Goal: Task Accomplishment & Management: Complete application form

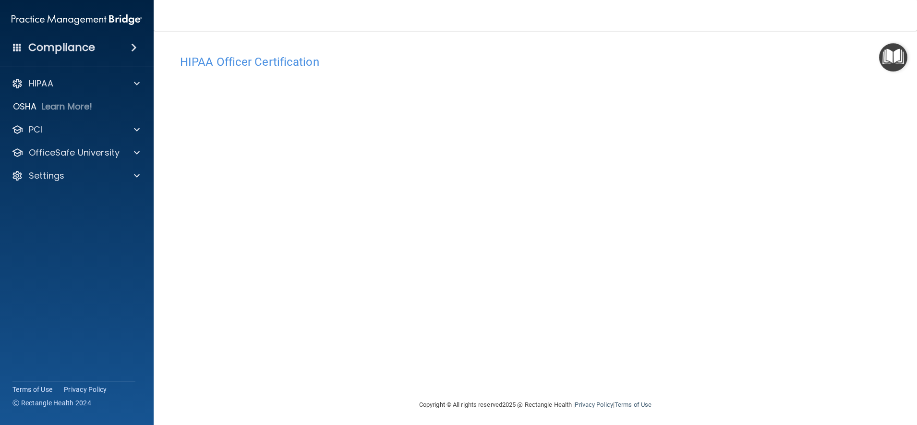
scroll to position [3, 0]
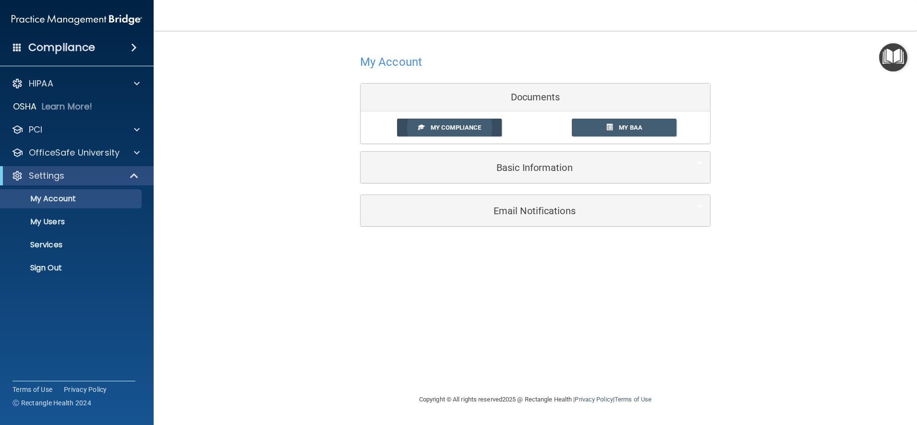
click at [475, 125] on span "My Compliance" at bounding box center [455, 127] width 50 height 7
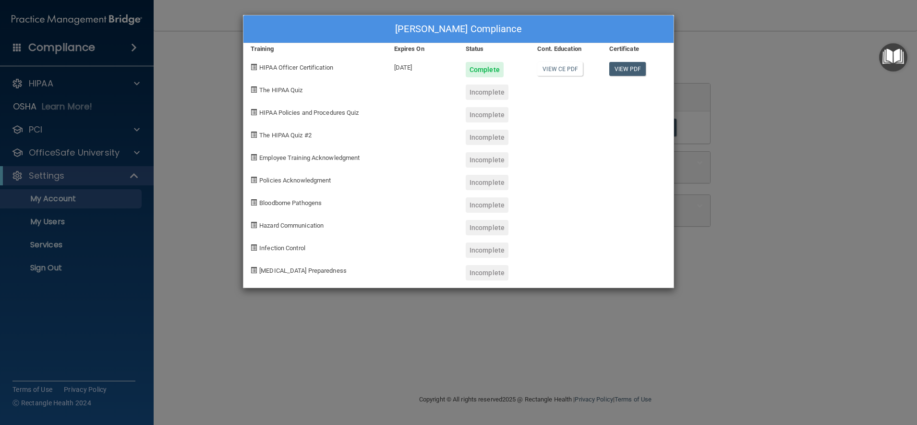
click at [828, 147] on div "Toni Principe's Compliance Training Expires On Status Cont. Education Certifica…" at bounding box center [458, 212] width 917 height 425
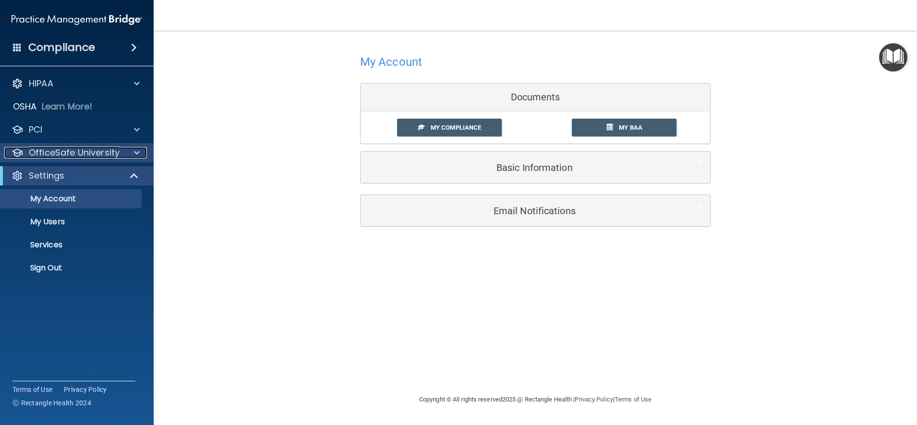
click at [131, 154] on div at bounding box center [135, 153] width 24 height 12
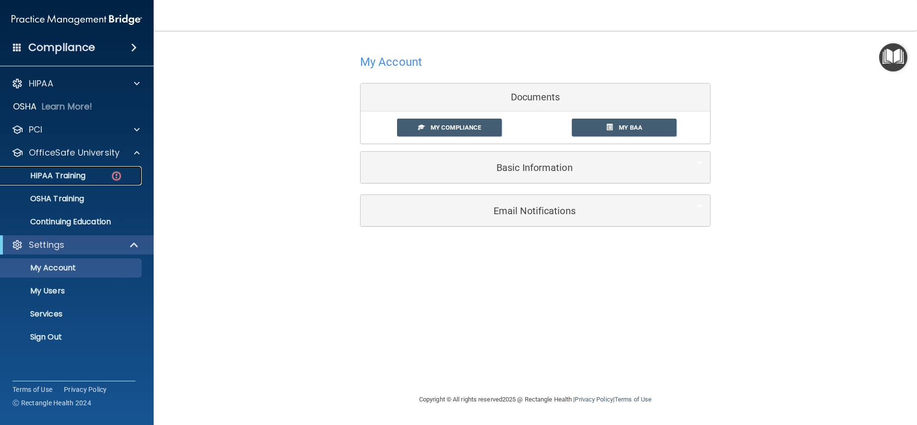
click at [75, 178] on p "HIPAA Training" at bounding box center [45, 176] width 79 height 10
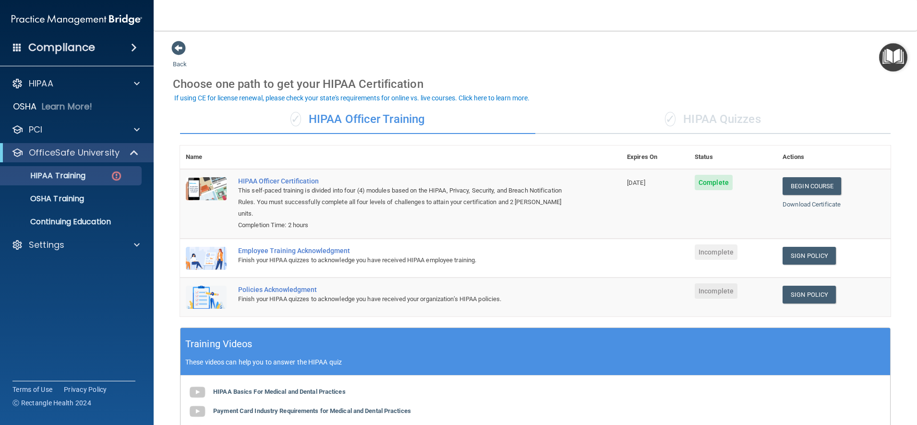
click at [290, 263] on div "Finish your HIPAA quizzes to acknowledge you have received HIPAA employee train…" at bounding box center [405, 260] width 335 height 12
click at [314, 251] on div "Employee Training Acknowledgment" at bounding box center [405, 251] width 335 height 8
click at [803, 259] on link "Sign Policy" at bounding box center [808, 256] width 53 height 18
click at [806, 299] on link "Sign Policy" at bounding box center [808, 295] width 53 height 18
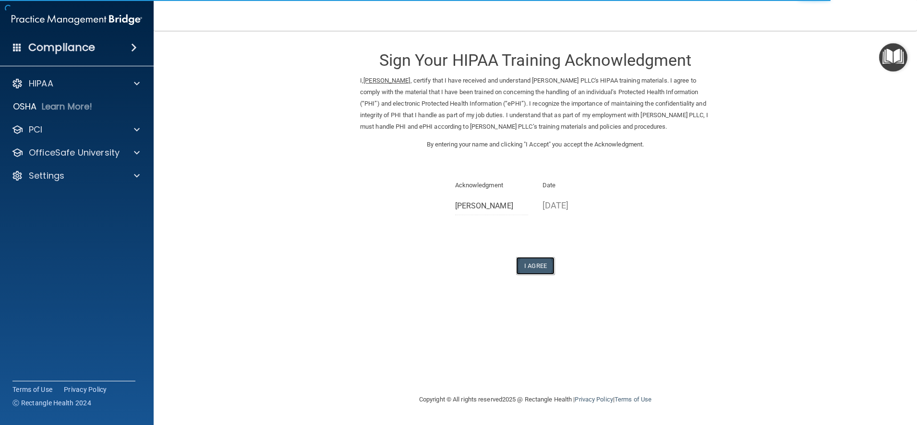
click at [549, 274] on button "I Agree" at bounding box center [535, 266] width 38 height 18
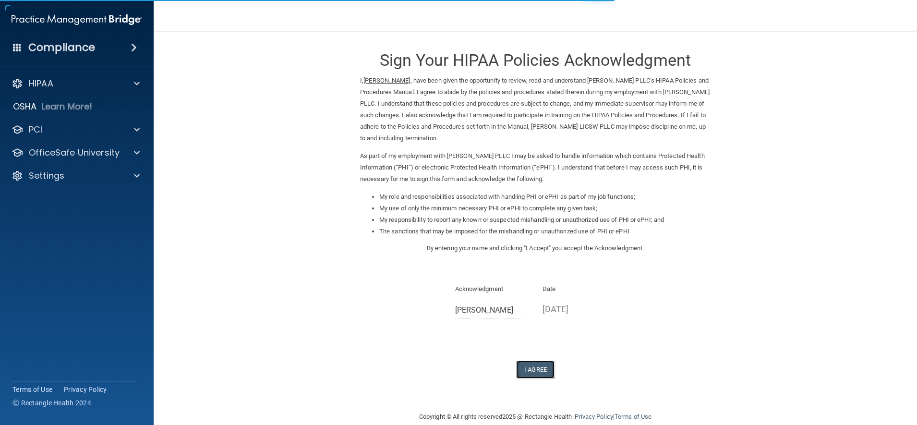
click at [535, 365] on button "I Agree" at bounding box center [535, 369] width 38 height 18
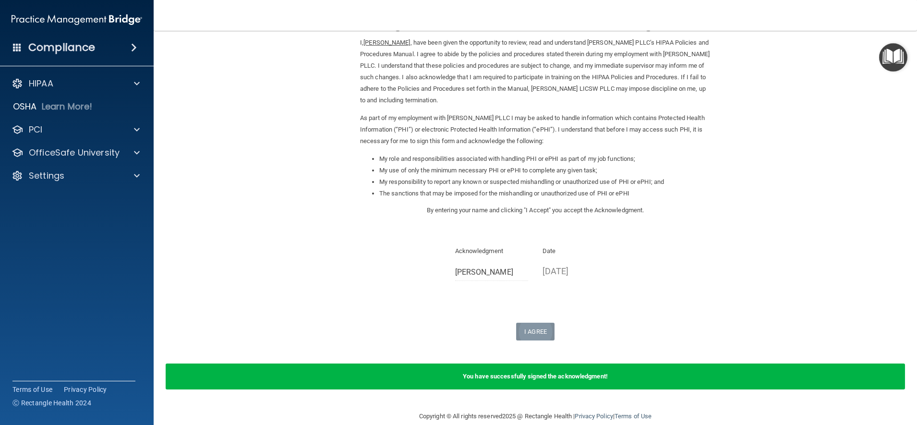
scroll to position [52, 0]
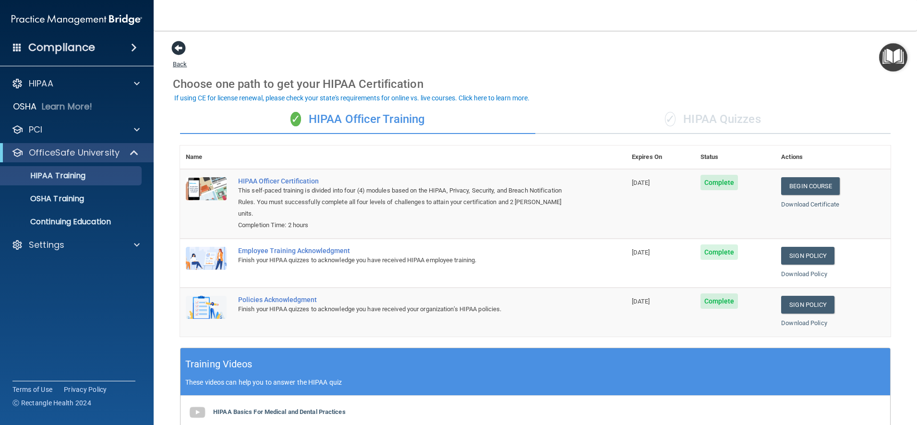
click at [178, 41] on span at bounding box center [178, 48] width 14 height 14
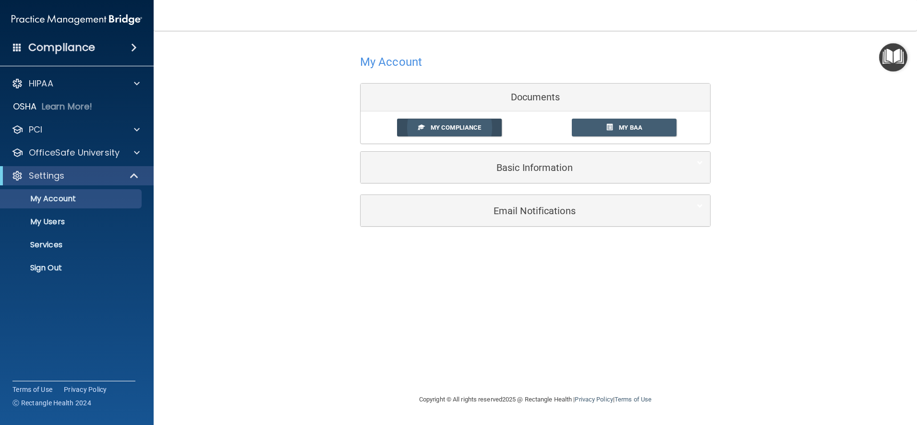
click at [444, 133] on link "My Compliance" at bounding box center [449, 128] width 105 height 18
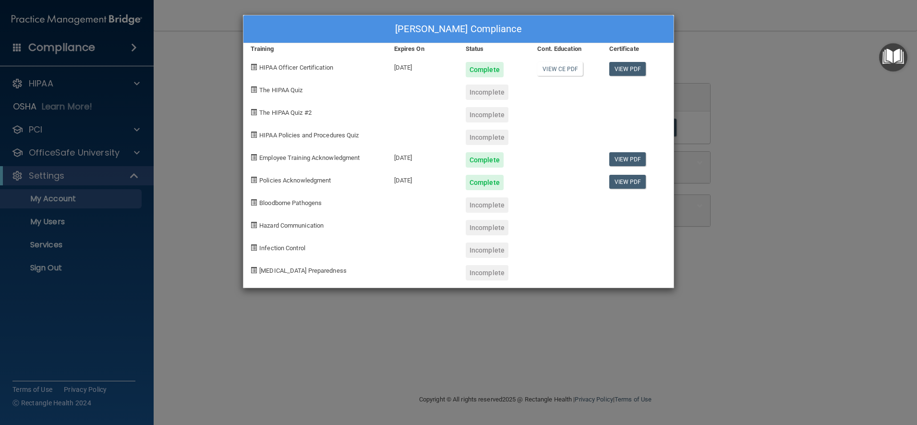
click at [481, 81] on div "Incomplete" at bounding box center [494, 88] width 72 height 23
click at [291, 83] on div "The HIPAA Quiz" at bounding box center [314, 88] width 143 height 23
click at [810, 102] on div "Toni Principe's Compliance Training Expires On Status Cont. Education Certifica…" at bounding box center [458, 212] width 917 height 425
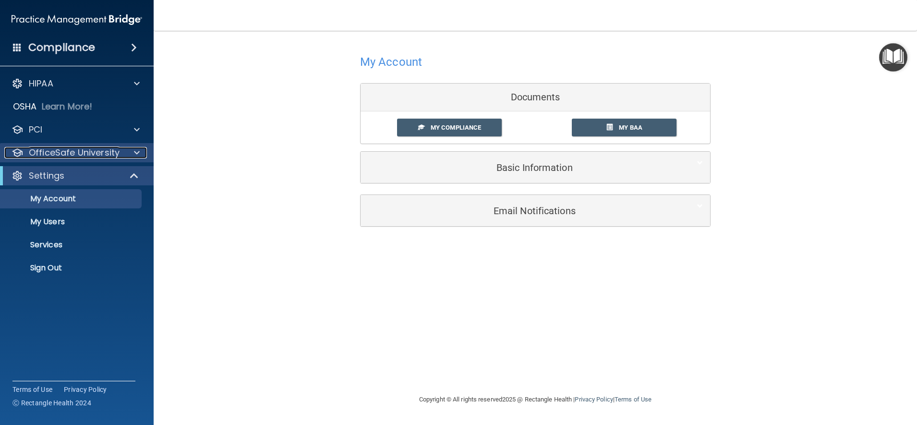
click at [129, 155] on div at bounding box center [135, 153] width 24 height 12
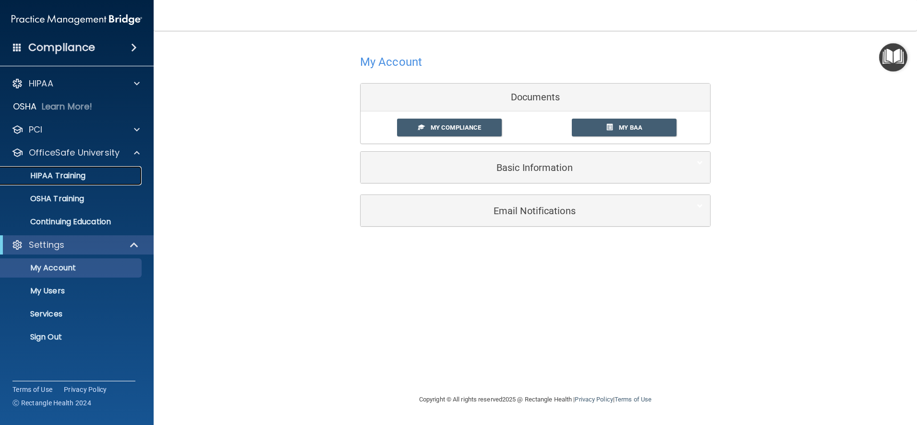
click at [62, 174] on p "HIPAA Training" at bounding box center [45, 176] width 79 height 10
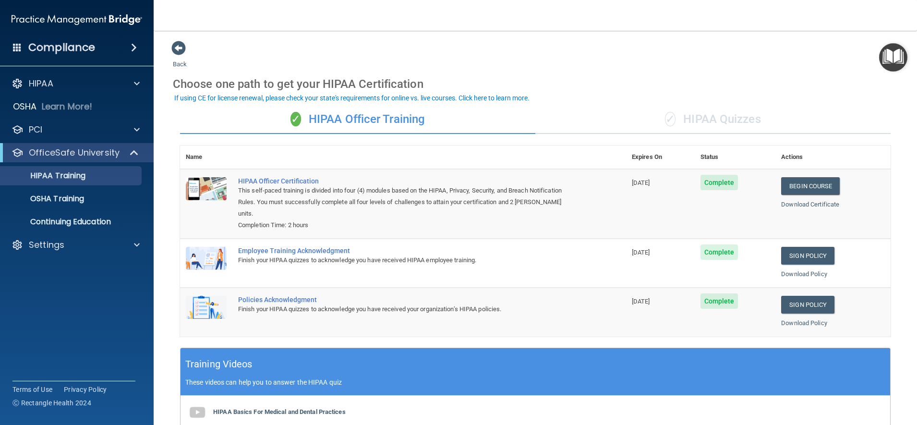
click at [705, 132] on div "✓ HIPAA Quizzes" at bounding box center [712, 119] width 355 height 29
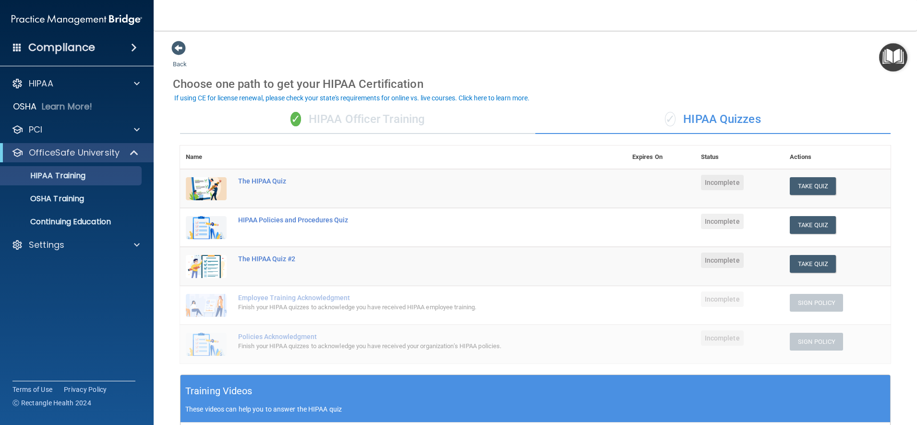
click at [703, 121] on div "✓ HIPAA Quizzes" at bounding box center [712, 119] width 355 height 29
click at [820, 188] on button "Take Quiz" at bounding box center [812, 186] width 46 height 18
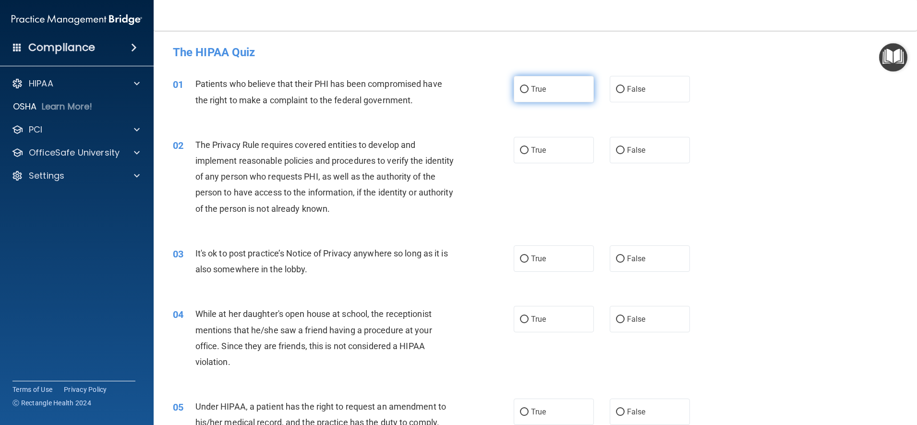
click at [539, 95] on label "True" at bounding box center [553, 89] width 80 height 26
click at [528, 93] on input "True" at bounding box center [524, 89] width 9 height 7
radio input "true"
click at [539, 159] on label "True" at bounding box center [553, 150] width 80 height 26
click at [528, 154] on input "True" at bounding box center [524, 150] width 9 height 7
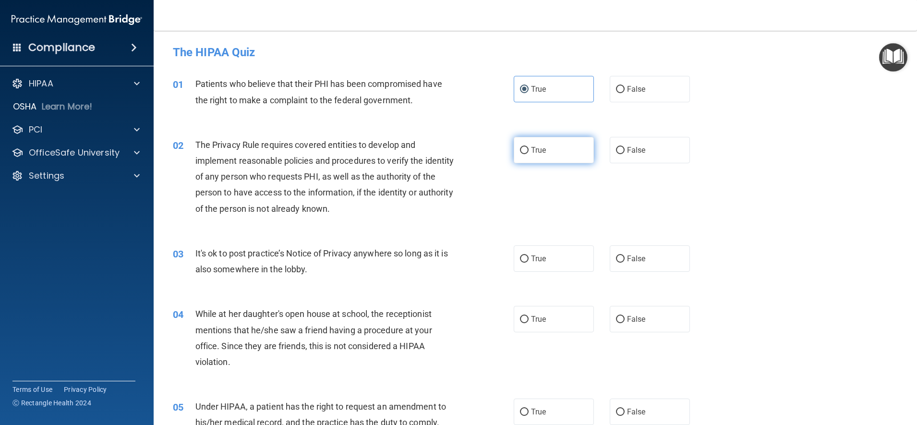
radio input "true"
click at [646, 267] on label "False" at bounding box center [649, 258] width 80 height 26
click at [624, 262] on input "False" at bounding box center [620, 258] width 9 height 7
radio input "true"
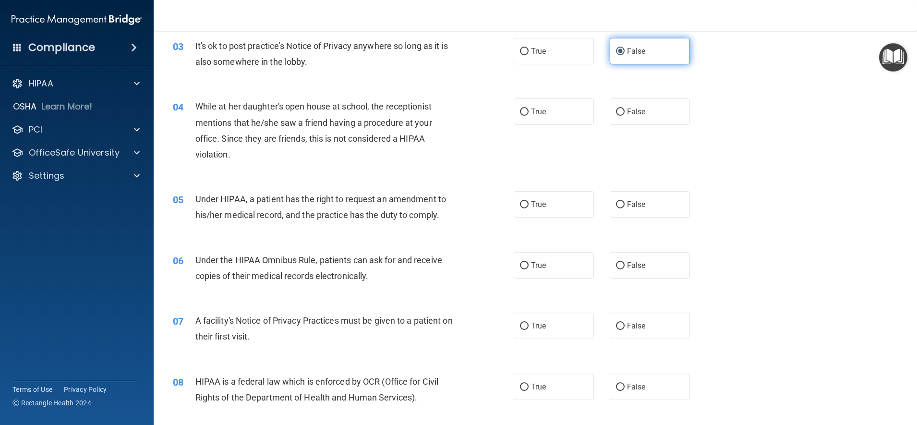
scroll to position [215, 0]
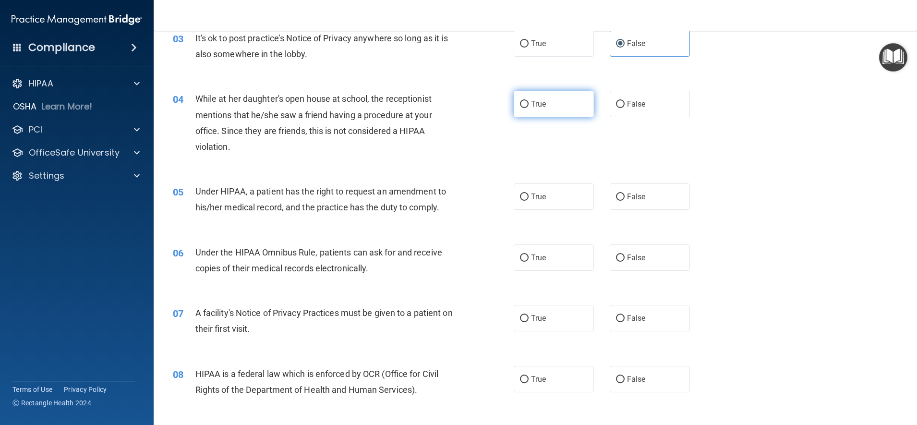
click at [552, 109] on label "True" at bounding box center [553, 104] width 80 height 26
click at [528, 108] on input "True" at bounding box center [524, 104] width 9 height 7
radio input "true"
click at [554, 203] on label "True" at bounding box center [553, 196] width 80 height 26
click at [528, 201] on input "True" at bounding box center [524, 196] width 9 height 7
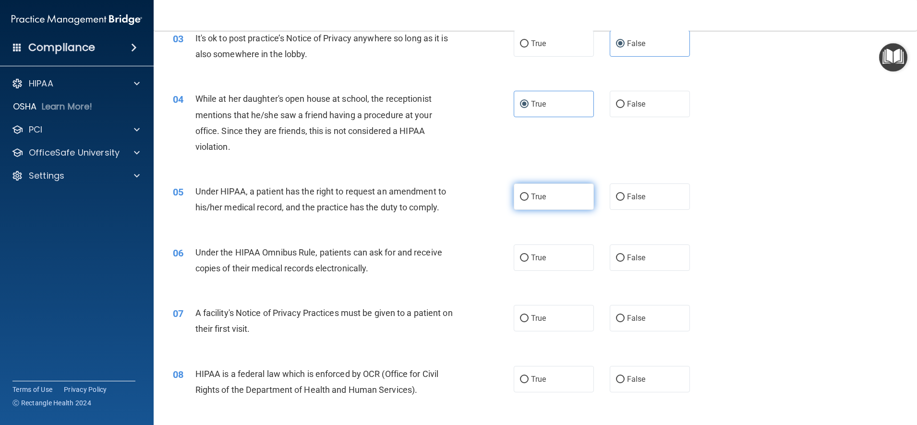
radio input "true"
click at [544, 268] on label "True" at bounding box center [553, 257] width 80 height 26
click at [528, 262] on input "True" at bounding box center [524, 257] width 9 height 7
radio input "true"
click at [559, 329] on label "True" at bounding box center [553, 318] width 80 height 26
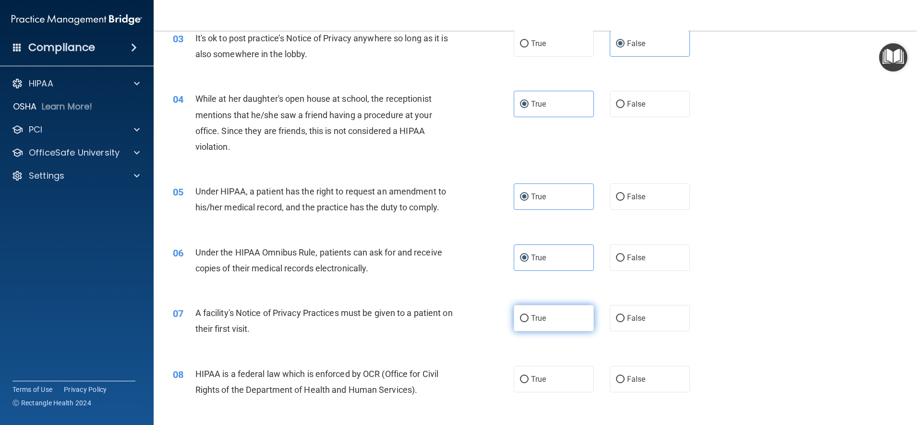
click at [528, 322] on input "True" at bounding box center [524, 318] width 9 height 7
radio input "true"
click at [769, 202] on div "05 Under HIPAA, a patient has the right to request an amendment to his/her medi…" at bounding box center [535, 201] width 739 height 60
click at [772, 190] on div "05 Under HIPAA, a patient has the right to request an amendment to his/her medi…" at bounding box center [535, 201] width 739 height 60
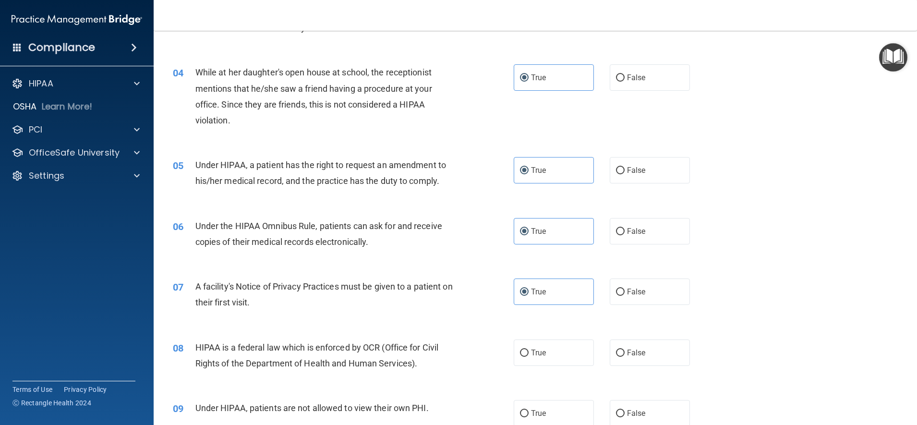
scroll to position [242, 0]
click at [547, 350] on label "True" at bounding box center [553, 352] width 80 height 26
click at [528, 350] on input "True" at bounding box center [524, 352] width 9 height 7
radio input "true"
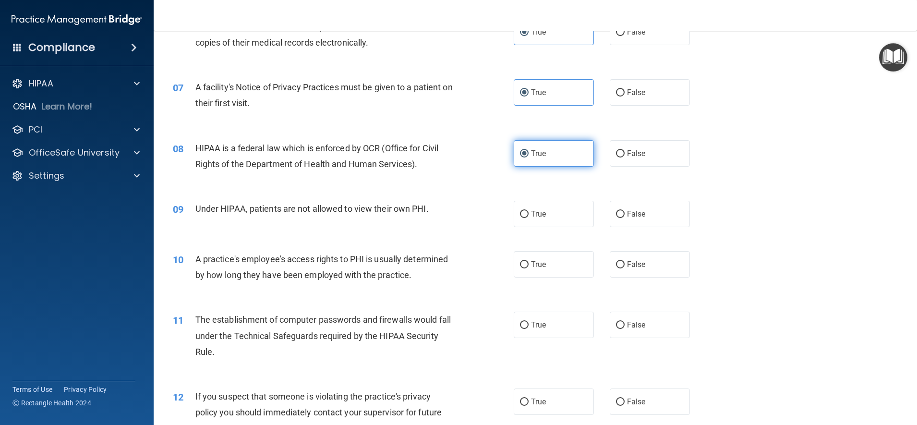
scroll to position [444, 0]
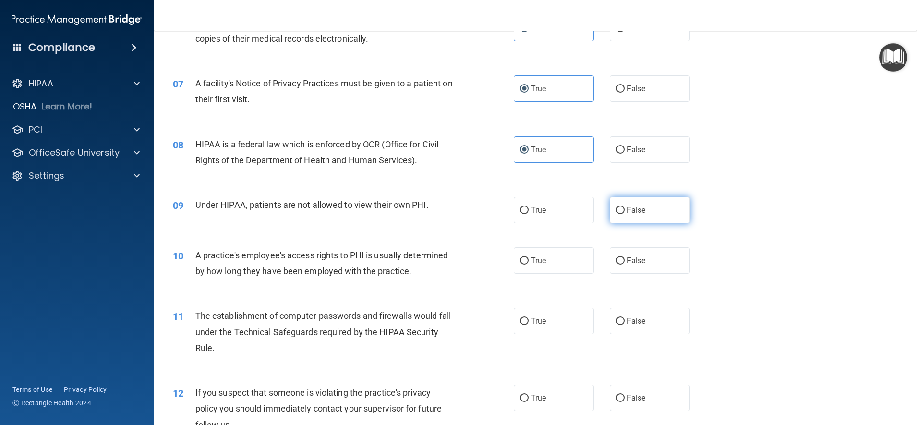
click at [630, 216] on label "False" at bounding box center [649, 210] width 80 height 26
click at [624, 214] on input "False" at bounding box center [620, 210] width 9 height 7
radio input "true"
click at [650, 266] on label "False" at bounding box center [649, 260] width 80 height 26
click at [624, 264] on input "False" at bounding box center [620, 260] width 9 height 7
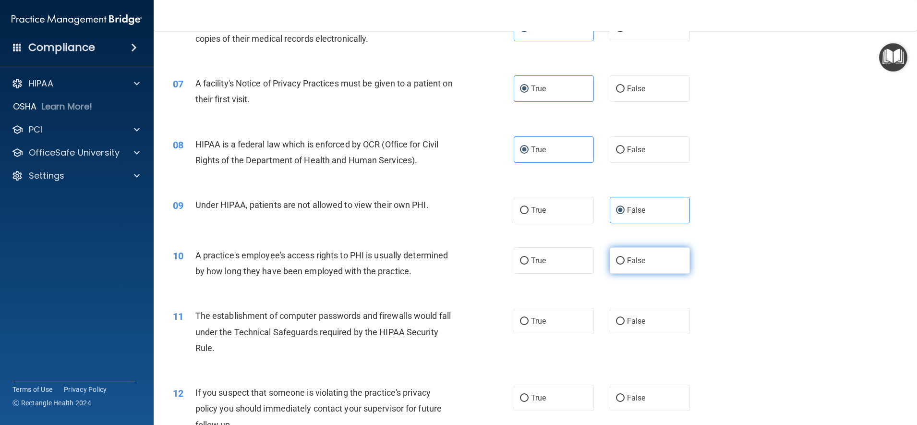
radio input "true"
click at [563, 332] on label "True" at bounding box center [553, 321] width 80 height 26
click at [528, 325] on input "True" at bounding box center [524, 321] width 9 height 7
radio input "true"
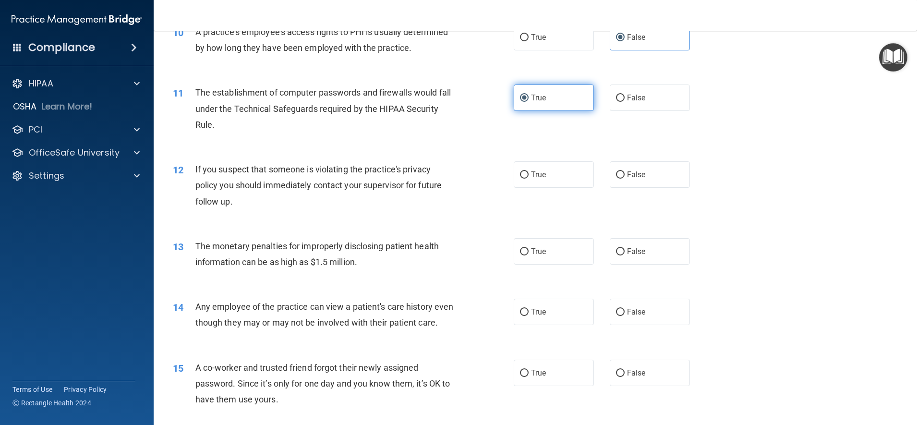
scroll to position [688, 0]
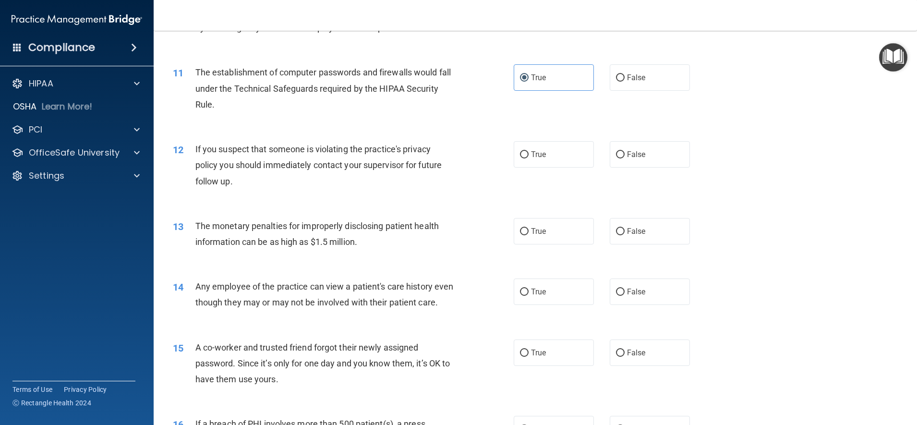
click at [778, 144] on div "12 If you suspect that someone is violating the practice's privacy policy you s…" at bounding box center [535, 167] width 739 height 77
click at [549, 155] on label "True" at bounding box center [553, 154] width 80 height 26
click at [528, 155] on input "True" at bounding box center [524, 154] width 9 height 7
radio input "true"
click at [561, 240] on label "True" at bounding box center [553, 231] width 80 height 26
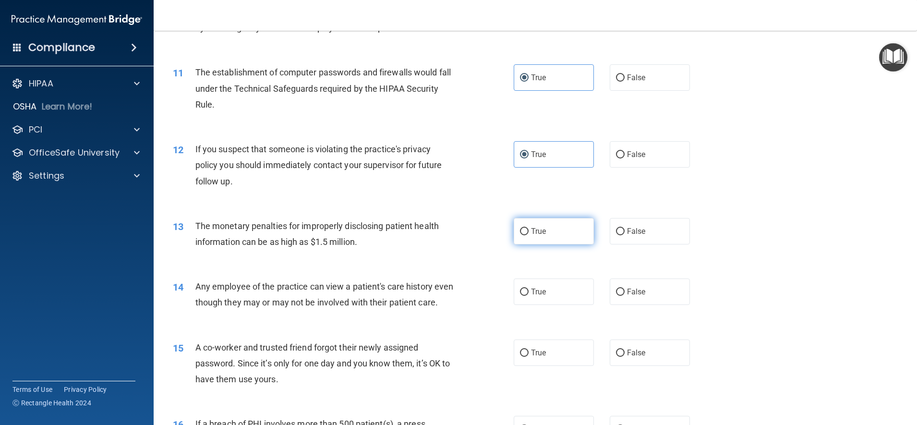
click at [528, 235] on input "True" at bounding box center [524, 231] width 9 height 7
radio input "true"
click at [632, 302] on label "False" at bounding box center [649, 291] width 80 height 26
click at [624, 296] on input "False" at bounding box center [620, 291] width 9 height 7
radio input "true"
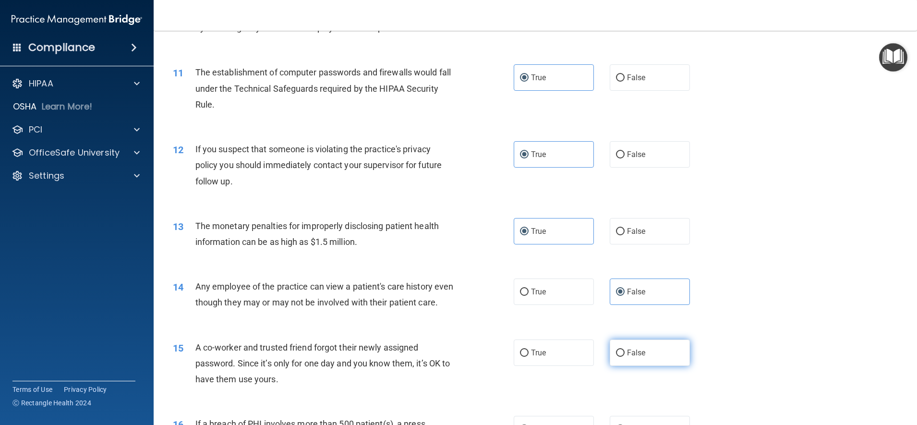
click at [645, 366] on label "False" at bounding box center [649, 352] width 80 height 26
click at [624, 357] on input "False" at bounding box center [620, 352] width 9 height 7
radio input "true"
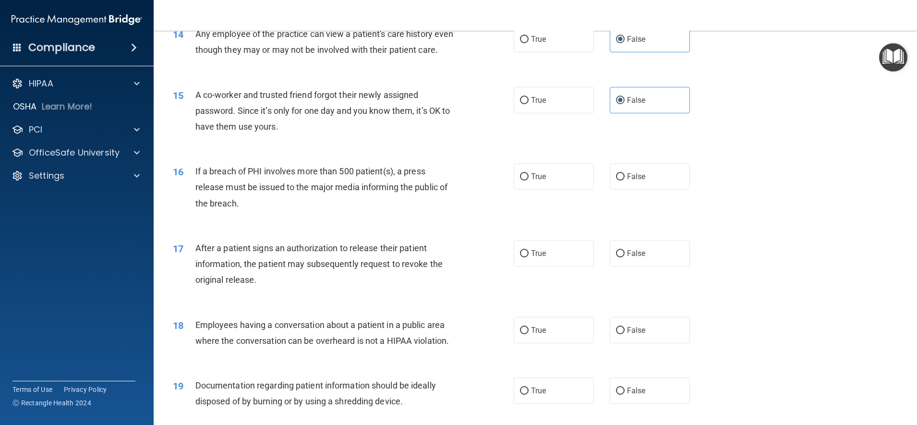
click at [801, 65] on div "14 Any employee of the practice can view a patient's care history even though t…" at bounding box center [535, 44] width 739 height 60
click at [538, 179] on span "True" at bounding box center [538, 174] width 15 height 9
click at [528, 179] on input "True" at bounding box center [524, 175] width 9 height 7
radio input "true"
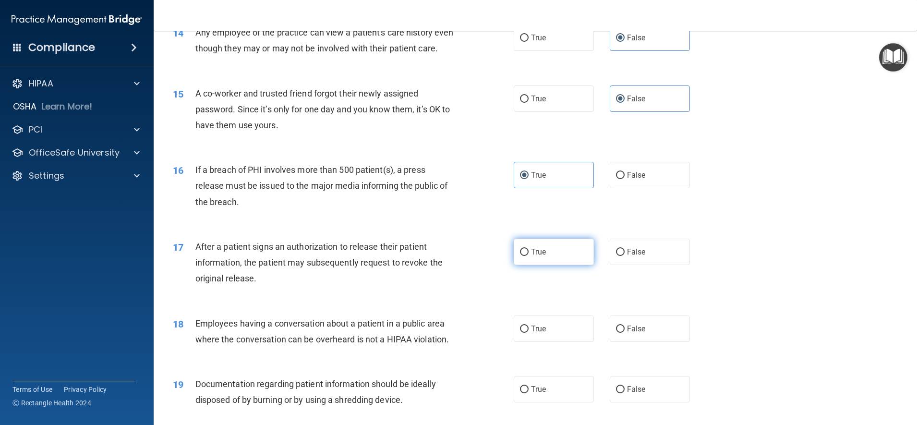
click at [562, 265] on label "True" at bounding box center [553, 252] width 80 height 26
click at [528, 256] on input "True" at bounding box center [524, 252] width 9 height 7
radio input "true"
click at [763, 280] on div "17 After a patient signs an authorization to release their patient information,…" at bounding box center [535, 265] width 739 height 77
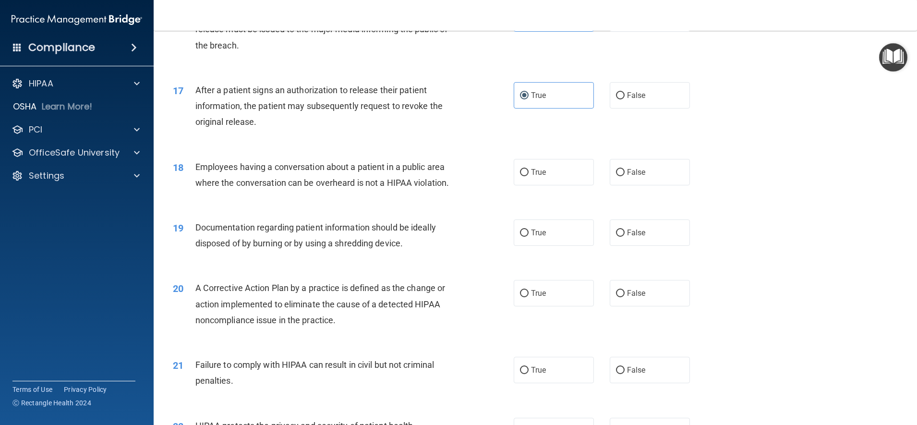
scroll to position [1097, 0]
click at [632, 178] on span "False" at bounding box center [636, 173] width 19 height 9
click at [624, 178] on input "False" at bounding box center [620, 173] width 9 height 7
radio input "true"
click at [558, 247] on label "True" at bounding box center [553, 234] width 80 height 26
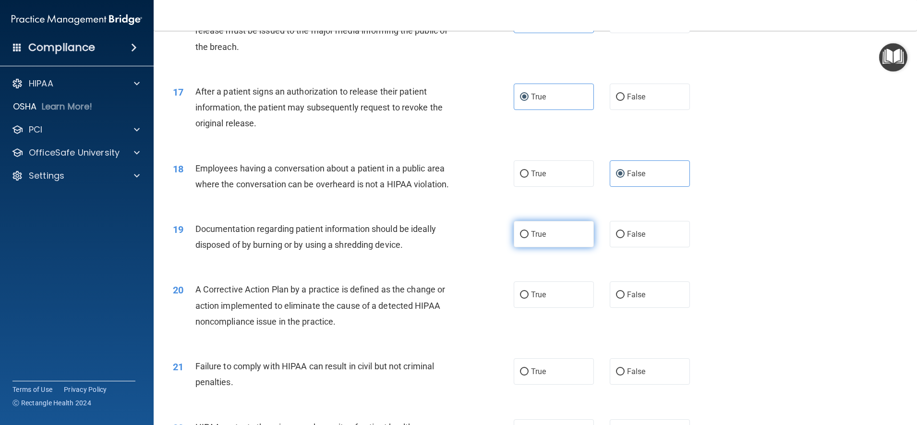
click at [528, 238] on input "True" at bounding box center [524, 234] width 9 height 7
radio input "true"
click at [552, 308] on label "True" at bounding box center [553, 294] width 80 height 26
click at [528, 298] on input "True" at bounding box center [524, 294] width 9 height 7
radio input "true"
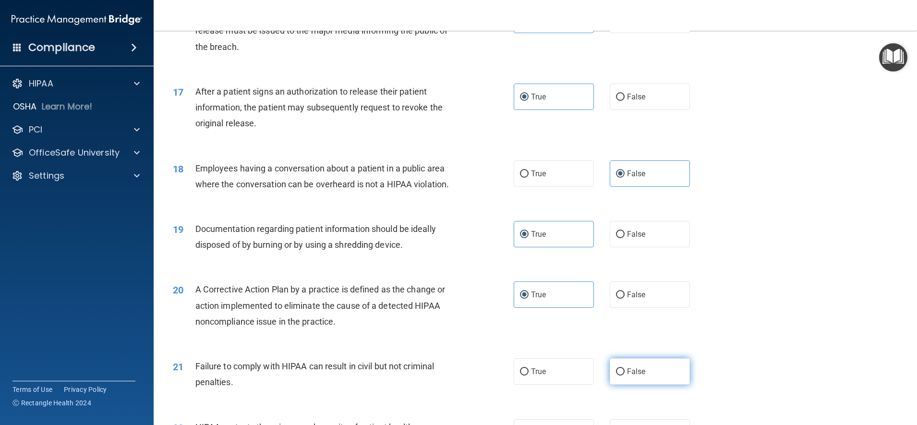
click at [646, 384] on label "False" at bounding box center [649, 371] width 80 height 26
click at [624, 375] on input "False" at bounding box center [620, 371] width 9 height 7
radio input "true"
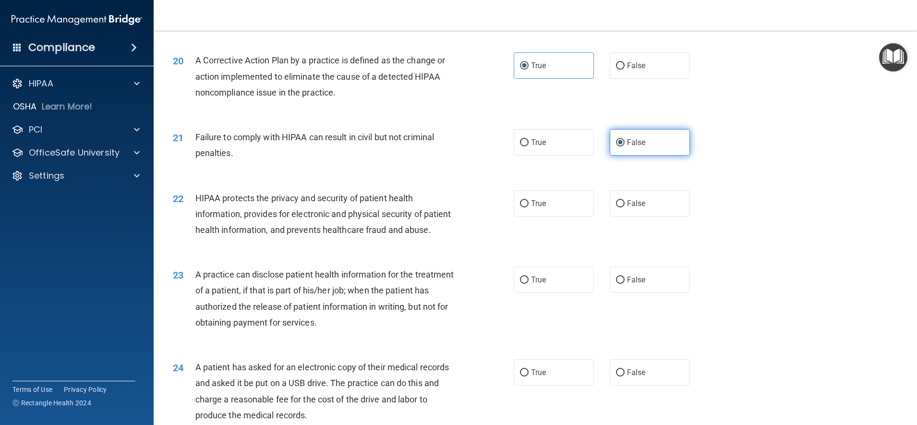
scroll to position [1330, 0]
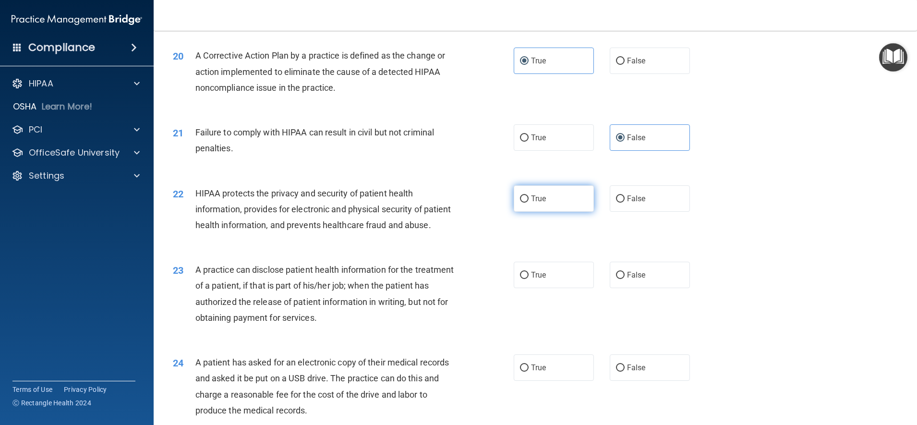
click at [544, 212] on label "True" at bounding box center [553, 198] width 80 height 26
click at [528, 203] on input "True" at bounding box center [524, 198] width 9 height 7
radio input "true"
click at [638, 288] on label "False" at bounding box center [649, 275] width 80 height 26
click at [624, 279] on input "False" at bounding box center [620, 275] width 9 height 7
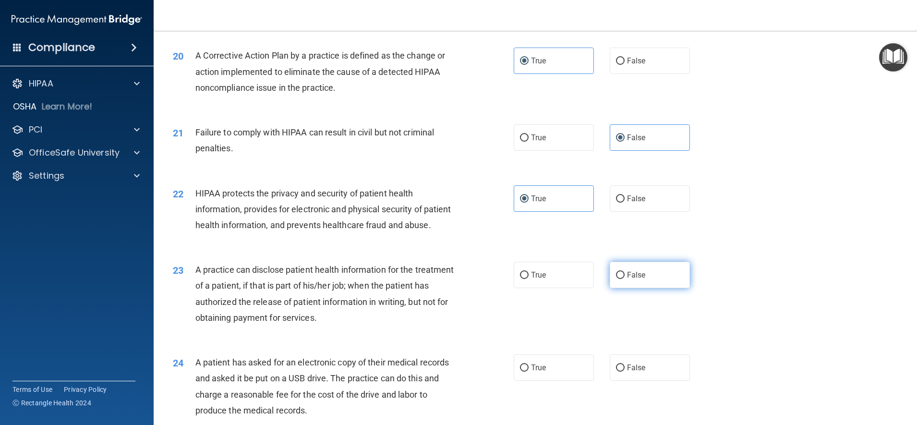
radio input "true"
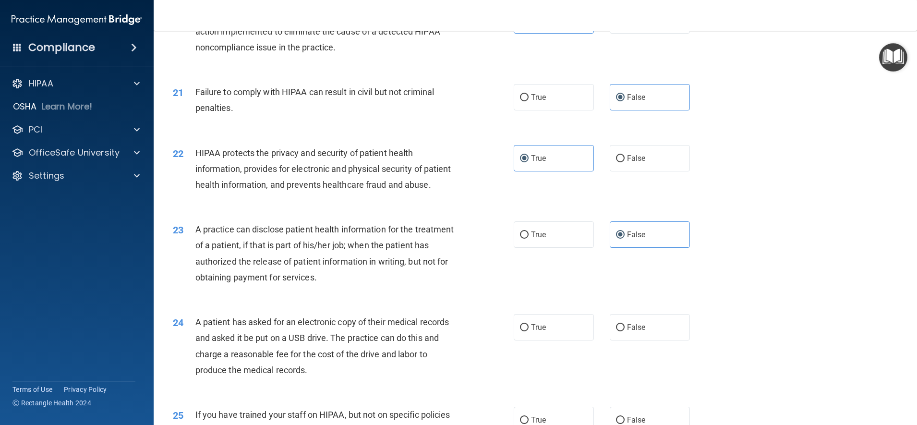
click at [781, 210] on div "22 HIPAA protects the privacy and security of patient health information, provi…" at bounding box center [535, 171] width 739 height 77
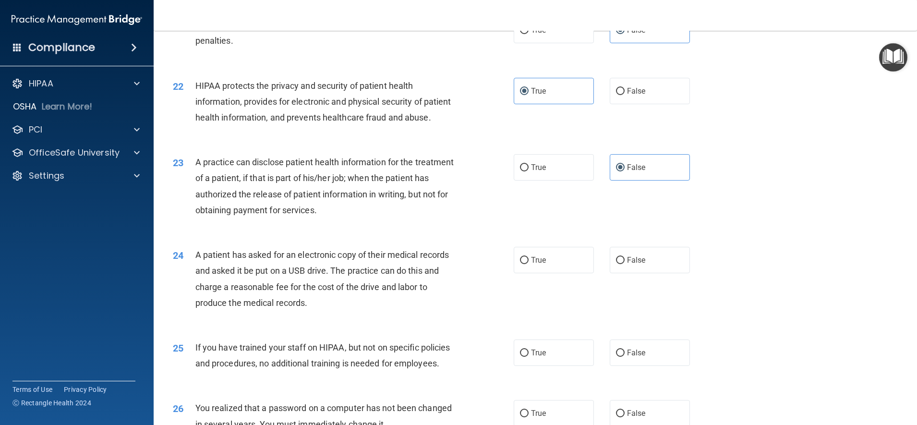
scroll to position [1456, 0]
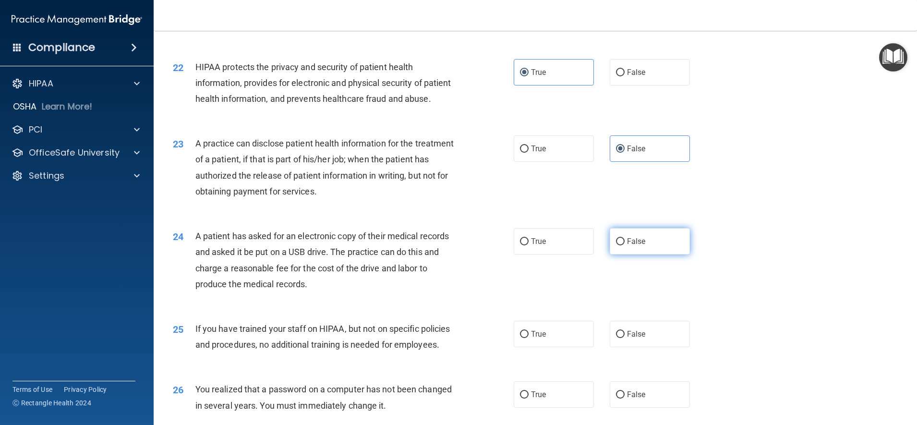
click at [641, 254] on label "False" at bounding box center [649, 241] width 80 height 26
click at [624, 245] on input "False" at bounding box center [620, 241] width 9 height 7
radio input "true"
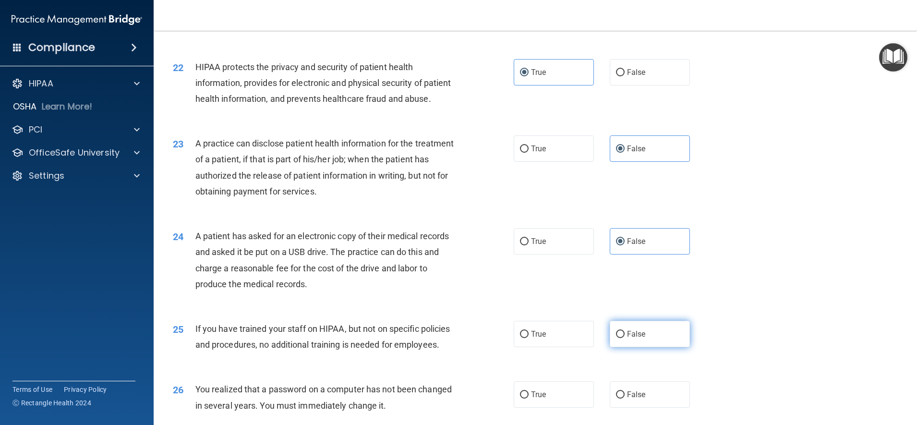
click at [644, 347] on label "False" at bounding box center [649, 334] width 80 height 26
click at [624, 338] on input "False" at bounding box center [620, 334] width 9 height 7
radio input "true"
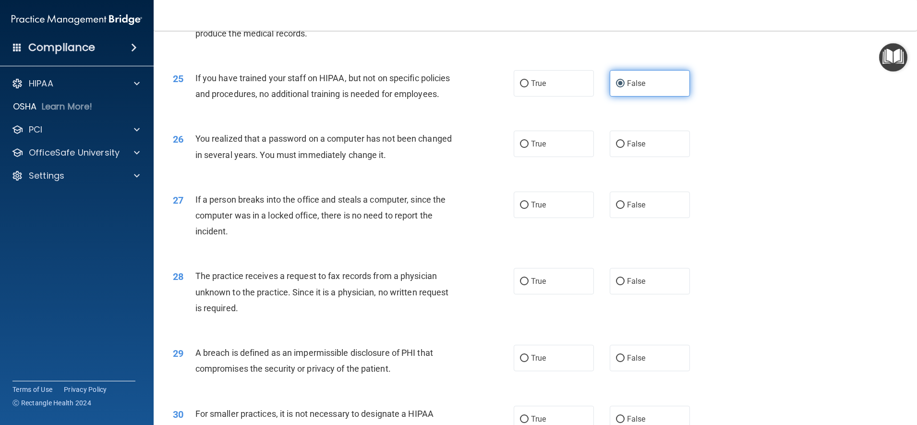
scroll to position [1708, 0]
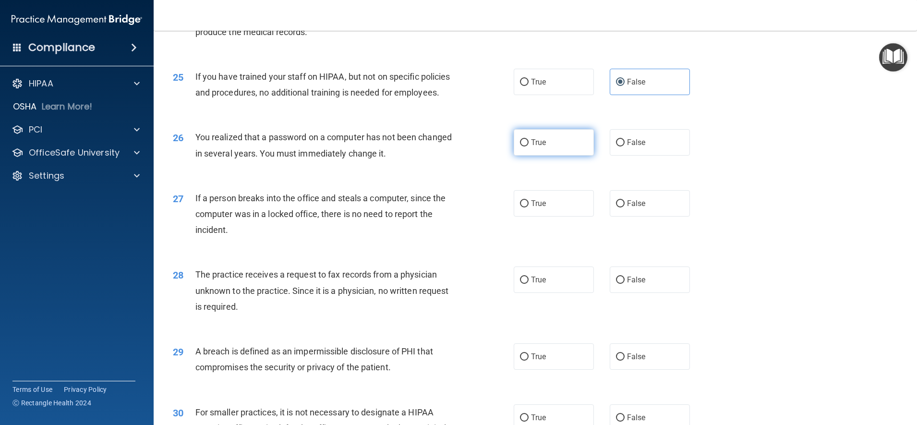
click at [545, 155] on label "True" at bounding box center [553, 142] width 80 height 26
click at [528, 146] on input "True" at bounding box center [524, 142] width 9 height 7
radio input "true"
click at [639, 216] on label "False" at bounding box center [649, 203] width 80 height 26
click at [624, 207] on input "False" at bounding box center [620, 203] width 9 height 7
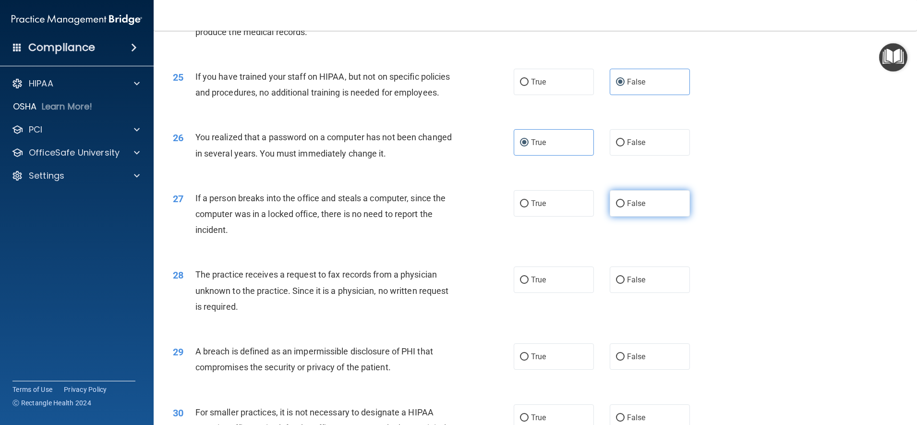
radio input "true"
click at [660, 293] on label "False" at bounding box center [649, 279] width 80 height 26
click at [624, 284] on input "False" at bounding box center [620, 279] width 9 height 7
radio input "true"
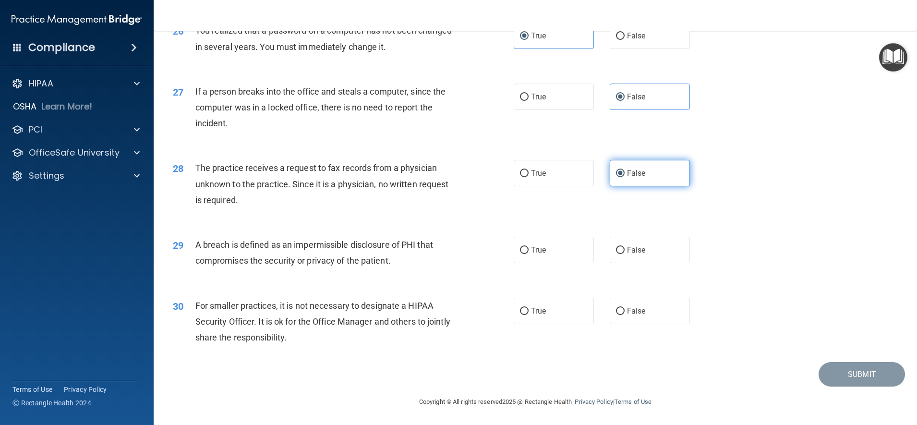
scroll to position [1862, 0]
click at [541, 260] on label "True" at bounding box center [553, 250] width 80 height 26
click at [528, 254] on input "True" at bounding box center [524, 250] width 9 height 7
radio input "true"
click at [636, 313] on span "False" at bounding box center [636, 310] width 19 height 9
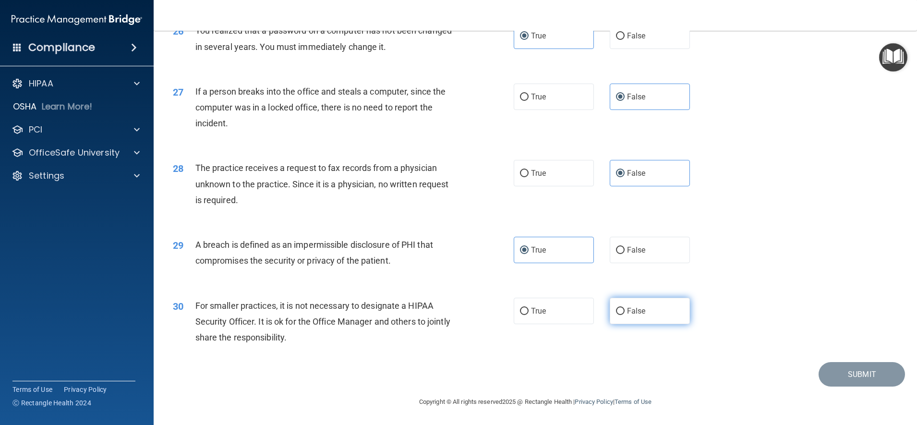
click at [624, 313] on input "False" at bounding box center [620, 311] width 9 height 7
radio input "true"
click at [634, 308] on span "False" at bounding box center [636, 310] width 19 height 9
click at [624, 308] on input "False" at bounding box center [620, 311] width 9 height 7
click at [851, 372] on button "Submit" at bounding box center [861, 374] width 86 height 24
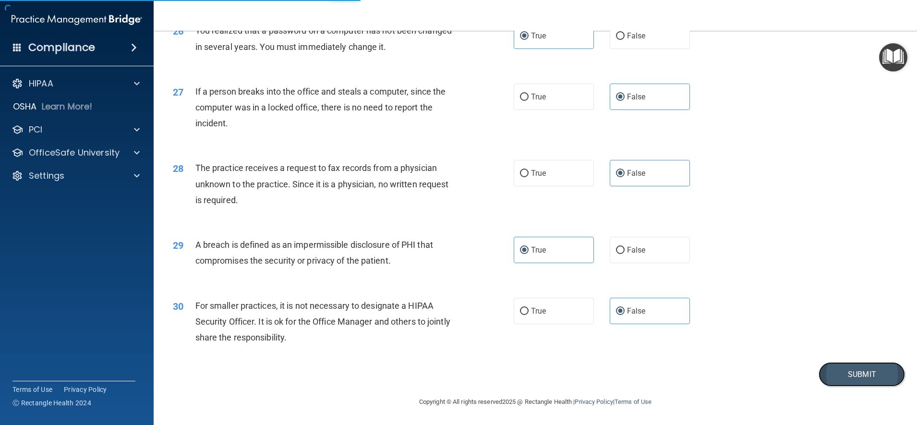
click at [858, 374] on button "Submit" at bounding box center [861, 374] width 86 height 24
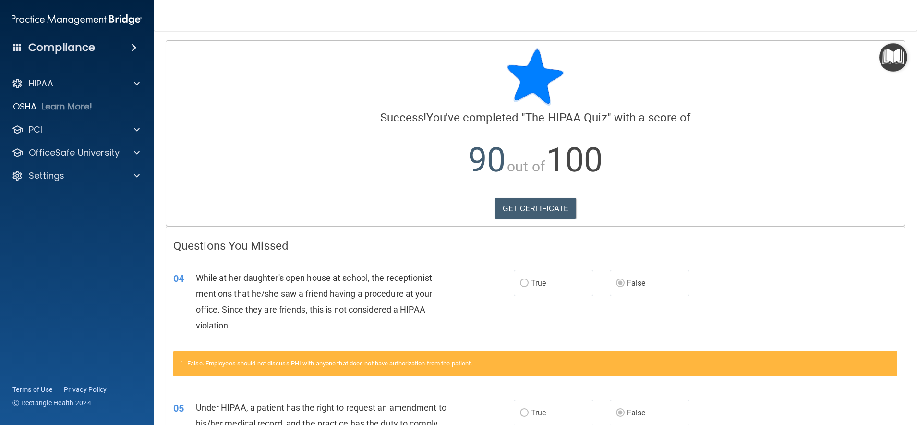
click at [770, 307] on div "04 While at her daughter's open house at school, the receptionist mentions that…" at bounding box center [535, 304] width 738 height 93
click at [549, 216] on link "GET CERTIFICATE" at bounding box center [535, 208] width 82 height 21
click at [113, 150] on p "OfficeSafe University" at bounding box center [74, 153] width 91 height 12
click at [78, 178] on p "HIPAA Training" at bounding box center [45, 176] width 79 height 10
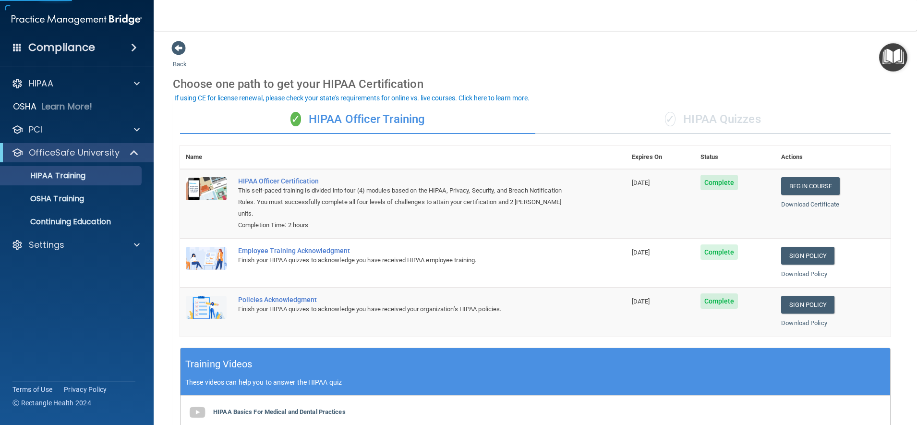
click at [707, 121] on div "✓ HIPAA Quizzes" at bounding box center [712, 119] width 355 height 29
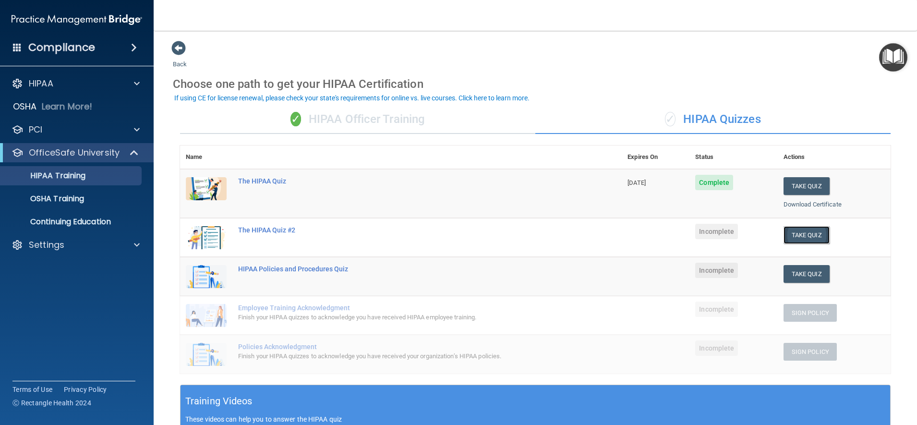
click at [806, 239] on button "Take Quiz" at bounding box center [806, 235] width 46 height 18
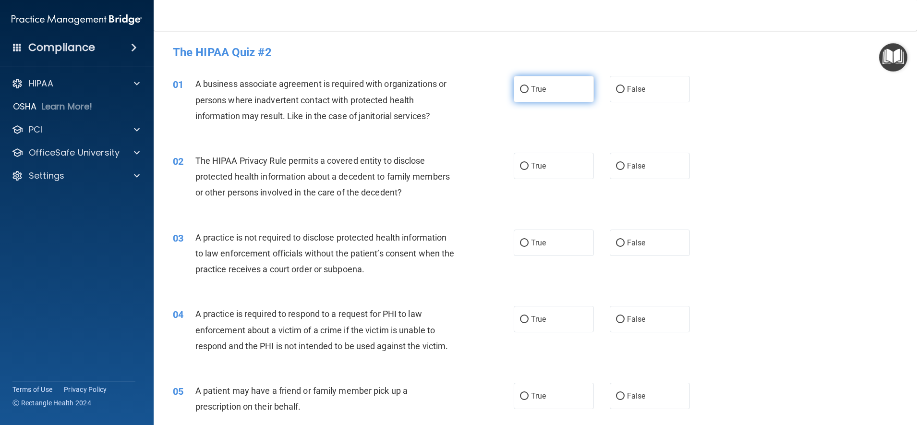
click at [549, 102] on label "True" at bounding box center [553, 89] width 80 height 26
click at [528, 93] on input "True" at bounding box center [524, 89] width 9 height 7
radio input "true"
click at [638, 168] on span "False" at bounding box center [636, 165] width 19 height 9
click at [624, 168] on input "False" at bounding box center [620, 166] width 9 height 7
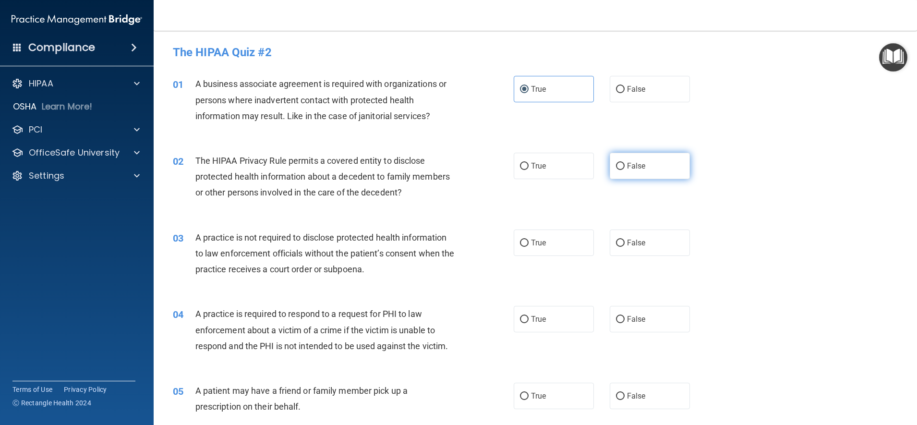
radio input "true"
click at [766, 133] on div "01 A business associate agreement is required with organizations or persons whe…" at bounding box center [535, 102] width 739 height 77
click at [762, 179] on div "02 The HIPAA Privacy Rule permits a covered entity to disclose protected health…" at bounding box center [535, 179] width 739 height 77
click at [764, 168] on div "02 The HIPAA Privacy Rule permits a covered entity to disclose protected health…" at bounding box center [535, 179] width 739 height 77
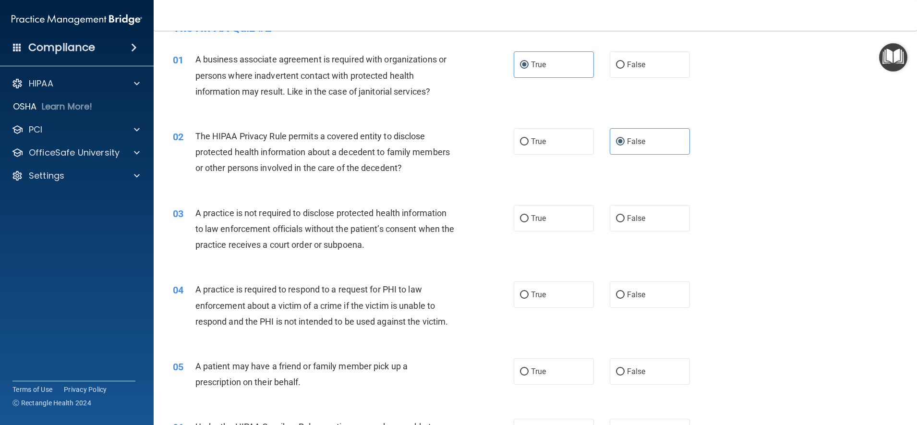
scroll to position [25, 0]
click at [755, 189] on div "02 The HIPAA Privacy Rule permits a covered entity to disclose protected health…" at bounding box center [535, 154] width 739 height 77
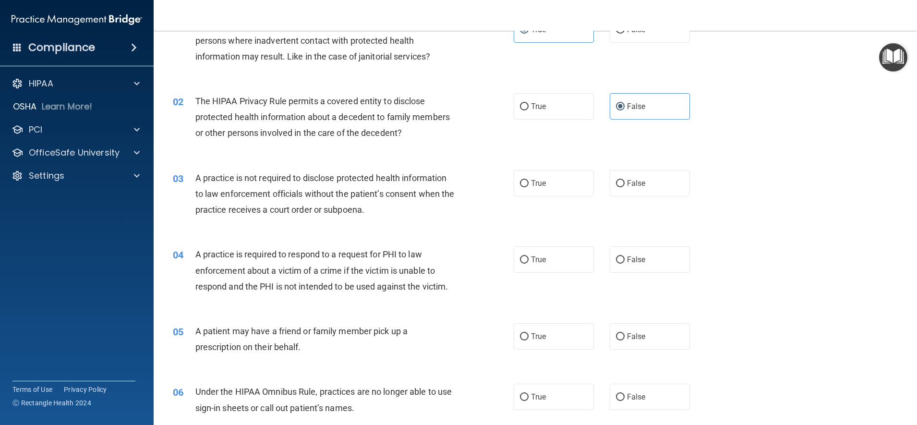
scroll to position [61, 0]
click at [655, 176] on label "False" at bounding box center [649, 181] width 80 height 26
click at [624, 178] on input "False" at bounding box center [620, 181] width 9 height 7
radio input "true"
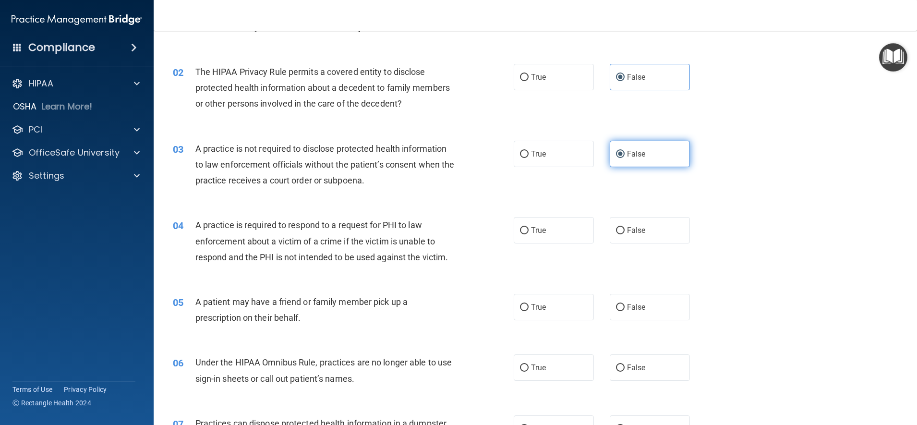
scroll to position [101, 0]
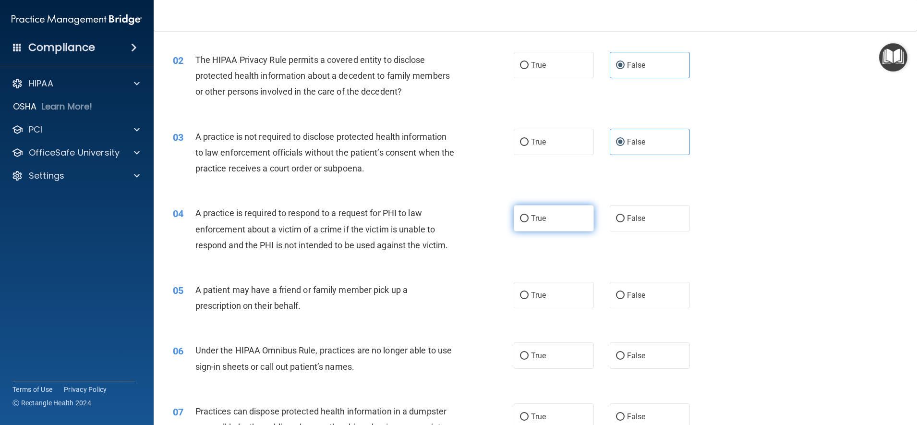
click at [561, 218] on label "True" at bounding box center [553, 218] width 80 height 26
click at [528, 218] on input "True" at bounding box center [524, 218] width 9 height 7
radio input "true"
click at [723, 260] on div "04 A practice is required to respond to a request for PHI to law enforcement ab…" at bounding box center [535, 231] width 739 height 77
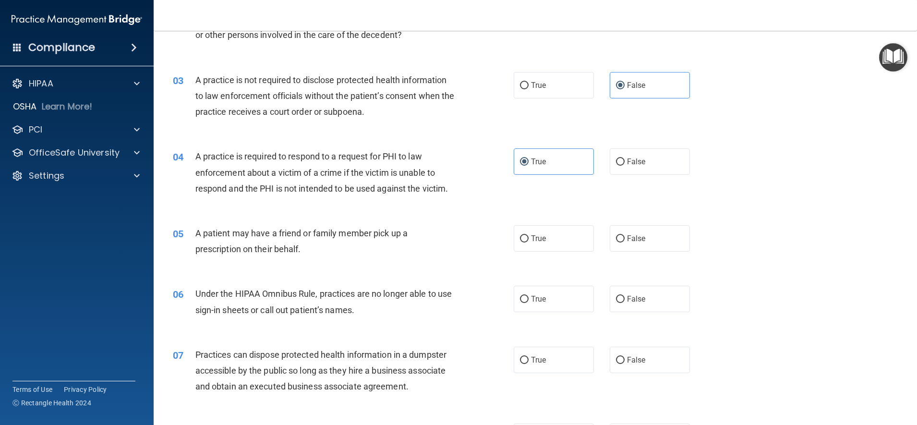
scroll to position [160, 0]
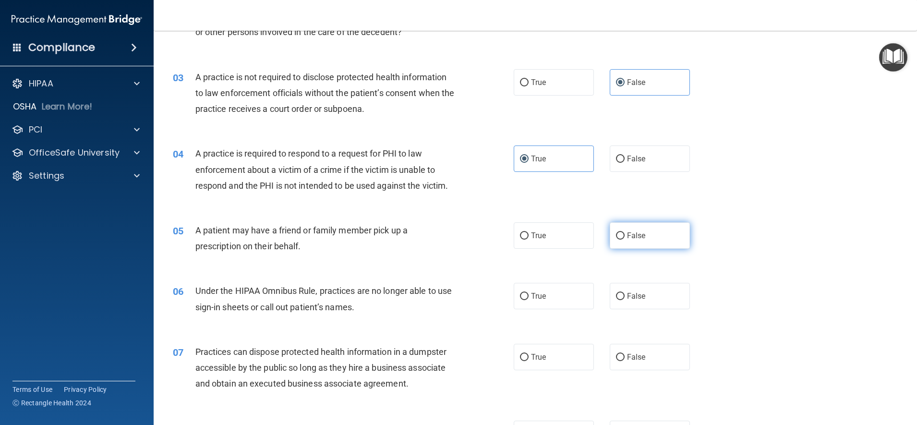
click at [661, 242] on label "False" at bounding box center [649, 235] width 80 height 26
click at [624, 239] on input "False" at bounding box center [620, 235] width 9 height 7
radio input "true"
click at [569, 238] on label "True" at bounding box center [553, 235] width 80 height 26
click at [528, 238] on input "True" at bounding box center [524, 235] width 9 height 7
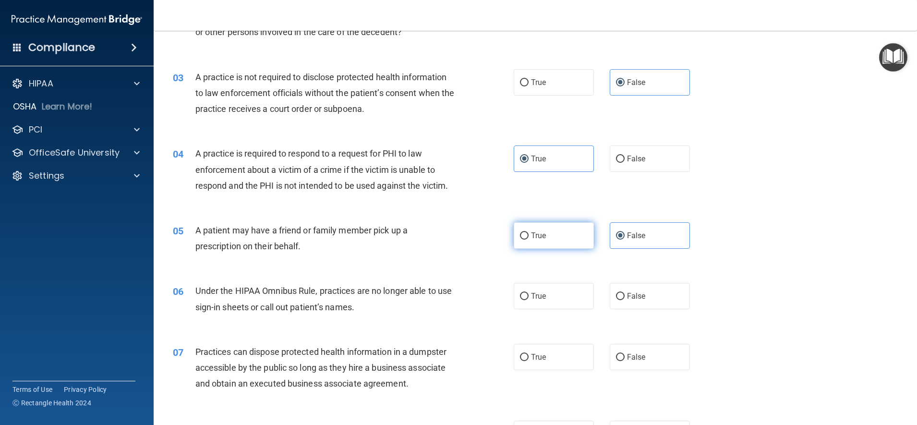
radio input "true"
click at [673, 241] on label "False" at bounding box center [649, 235] width 80 height 26
click at [624, 239] on input "False" at bounding box center [620, 235] width 9 height 7
radio input "true"
radio input "false"
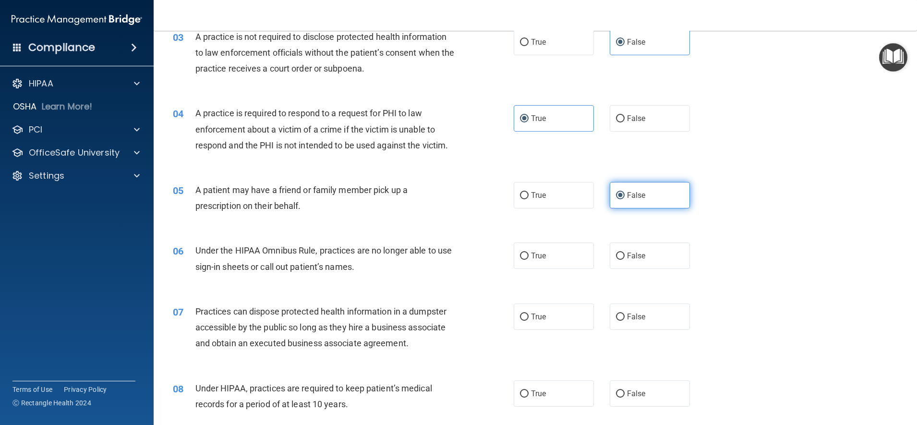
scroll to position [235, 0]
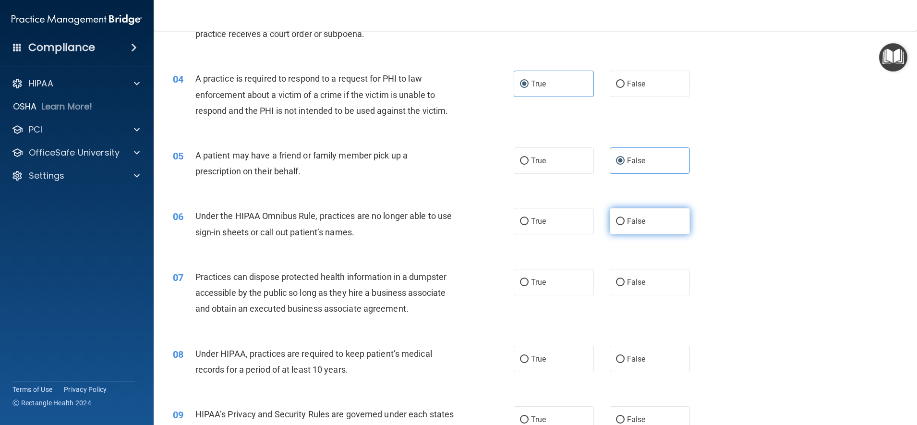
click at [656, 227] on label "False" at bounding box center [649, 221] width 80 height 26
click at [624, 225] on input "False" at bounding box center [620, 221] width 9 height 7
radio input "true"
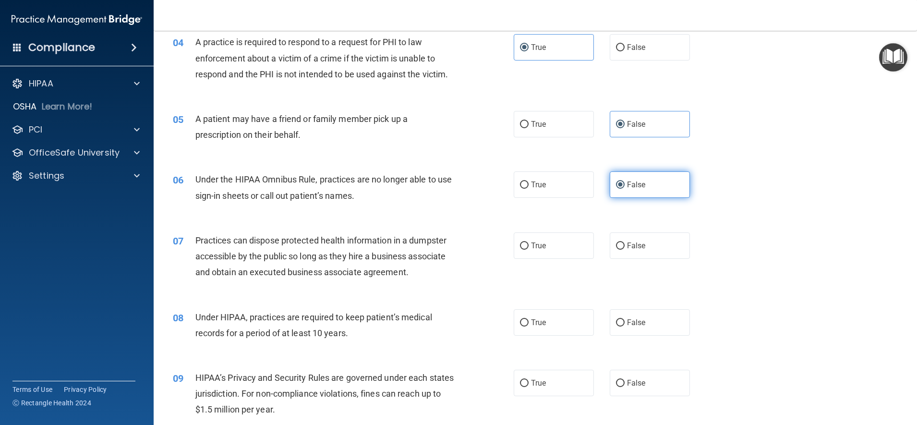
scroll to position [273, 0]
click at [737, 261] on div "07 Practices can dispose protected health information in a dumpster accessible …" at bounding box center [535, 257] width 739 height 77
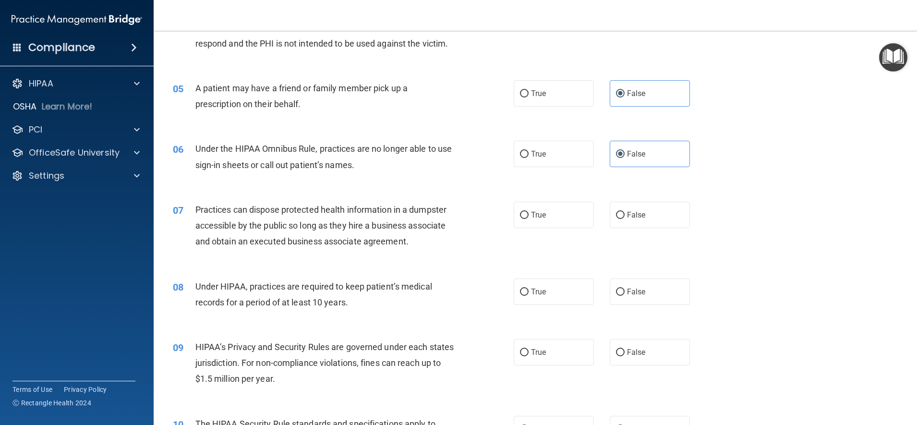
scroll to position [303, 0]
click at [660, 214] on label "False" at bounding box center [649, 214] width 80 height 26
click at [624, 214] on input "False" at bounding box center [620, 214] width 9 height 7
radio input "true"
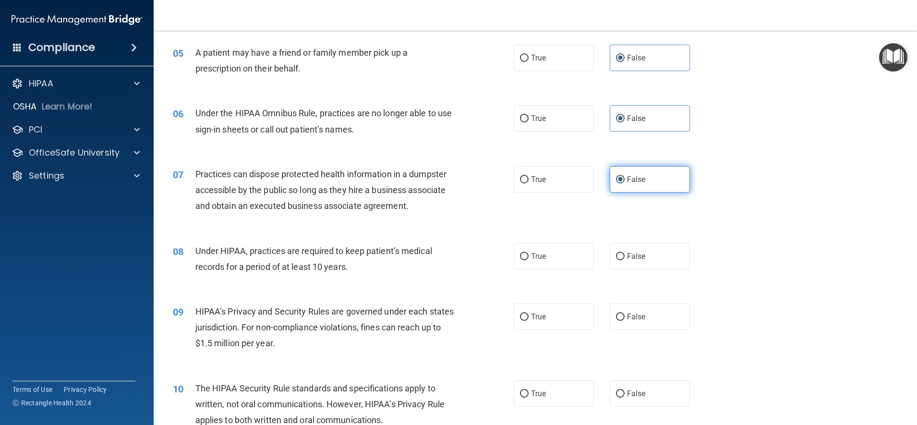
scroll to position [346, 0]
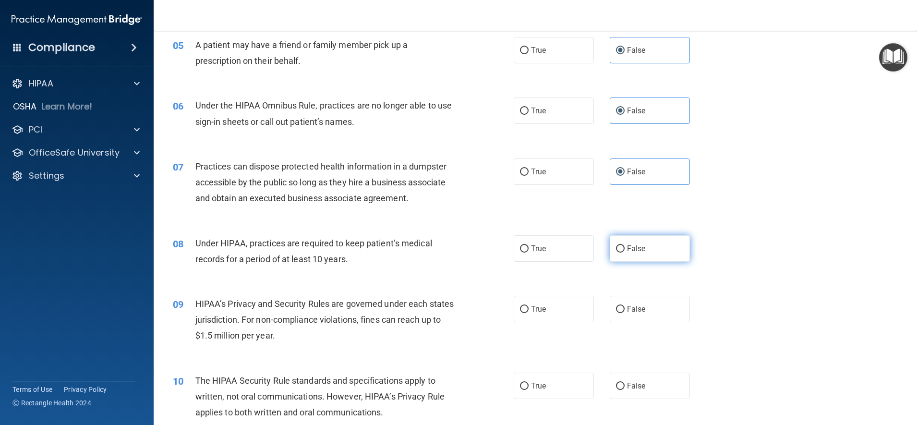
click at [663, 253] on label "False" at bounding box center [649, 248] width 80 height 26
click at [624, 252] on input "False" at bounding box center [620, 248] width 9 height 7
radio input "true"
click at [558, 320] on label "True" at bounding box center [553, 309] width 80 height 26
click at [528, 313] on input "True" at bounding box center [524, 309] width 9 height 7
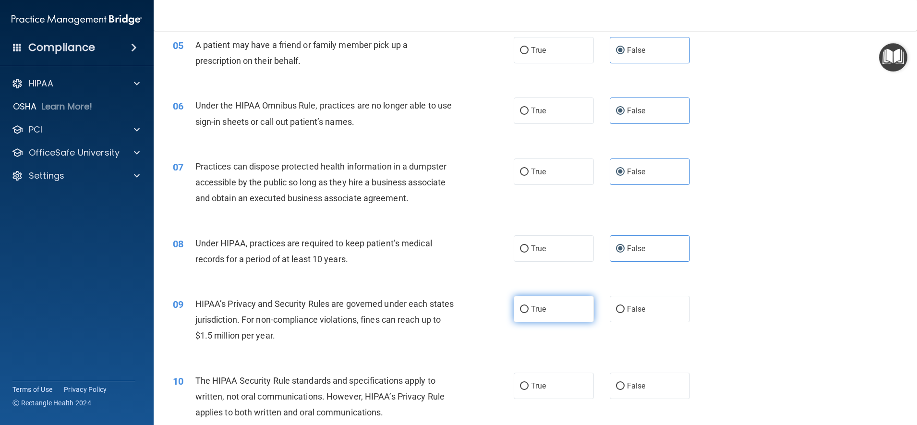
radio input "true"
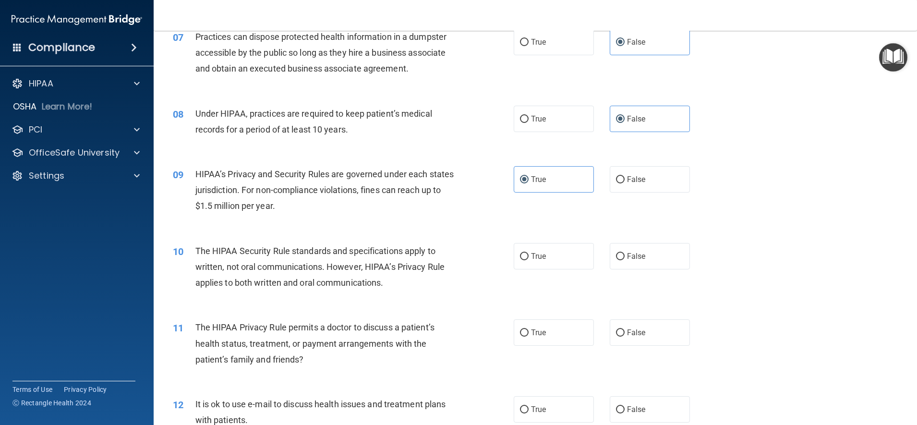
click at [730, 202] on div "09 HIPAA’s Privacy and Security Rules are governed under each states jurisdicti…" at bounding box center [535, 192] width 739 height 77
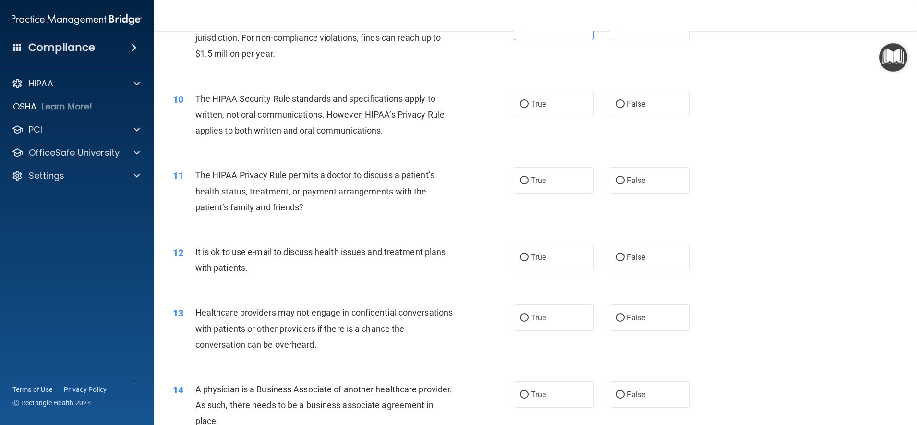
scroll to position [632, 0]
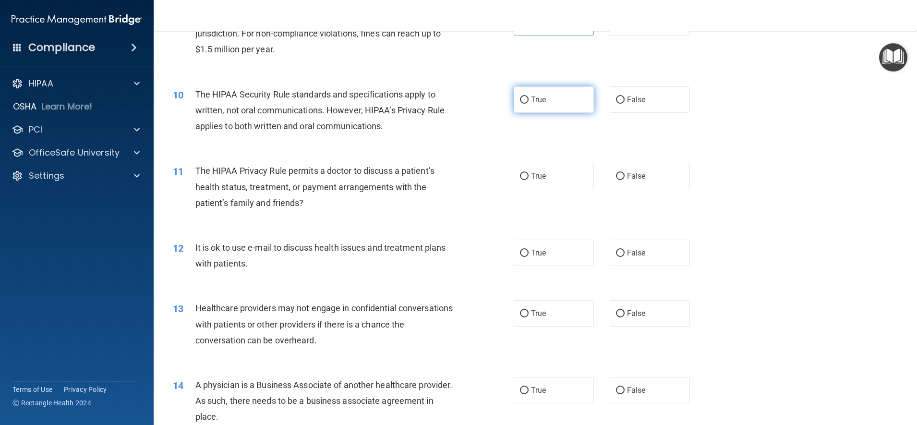
click at [553, 107] on label "True" at bounding box center [553, 99] width 80 height 26
click at [528, 104] on input "True" at bounding box center [524, 99] width 9 height 7
radio input "true"
click at [647, 185] on label "False" at bounding box center [649, 176] width 80 height 26
click at [624, 180] on input "False" at bounding box center [620, 176] width 9 height 7
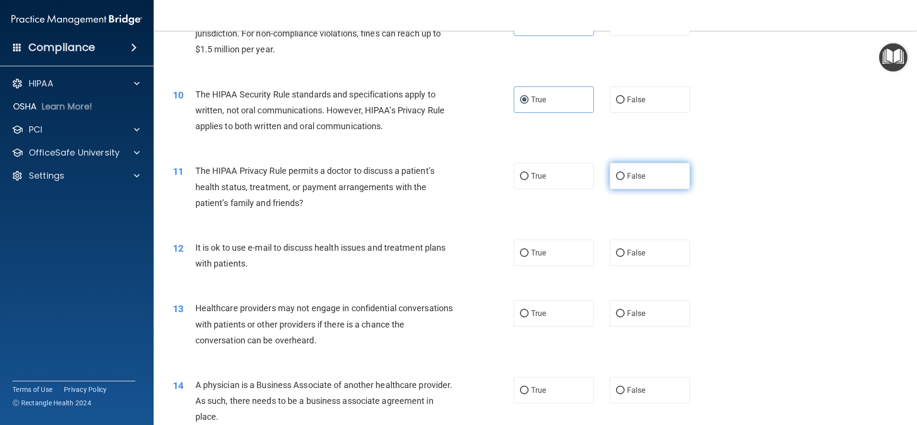
radio input "true"
click at [747, 227] on div "12 It is ok to use e-mail to discuss health issues and treatment plans with pat…" at bounding box center [535, 257] width 739 height 60
click at [756, 203] on div "11 The HIPAA Privacy Rule permits a doctor to discuss a patient’s health status…" at bounding box center [535, 189] width 739 height 77
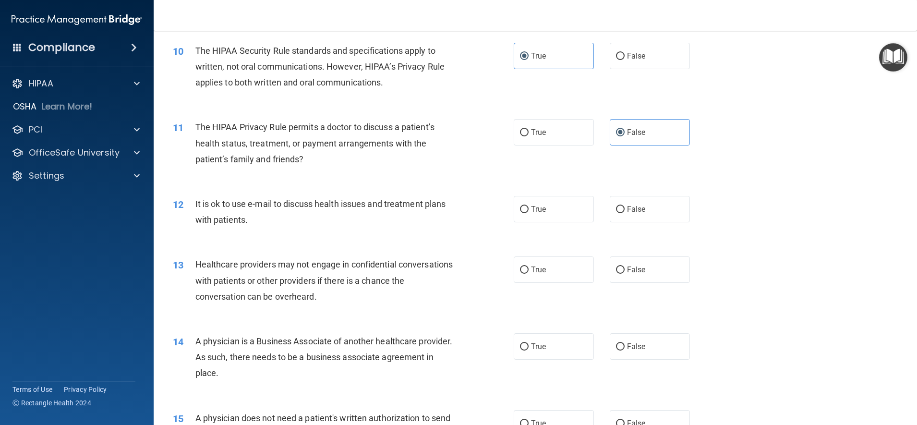
scroll to position [681, 0]
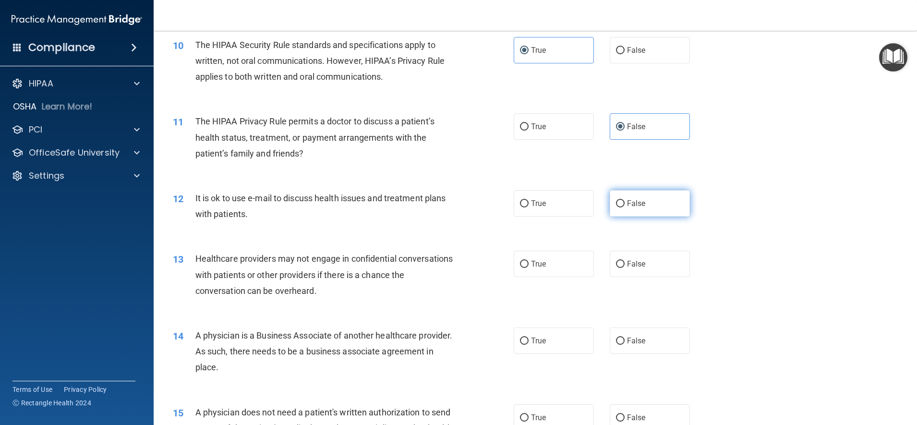
click at [654, 214] on label "False" at bounding box center [649, 203] width 80 height 26
click at [624, 207] on input "False" at bounding box center [620, 203] width 9 height 7
radio input "true"
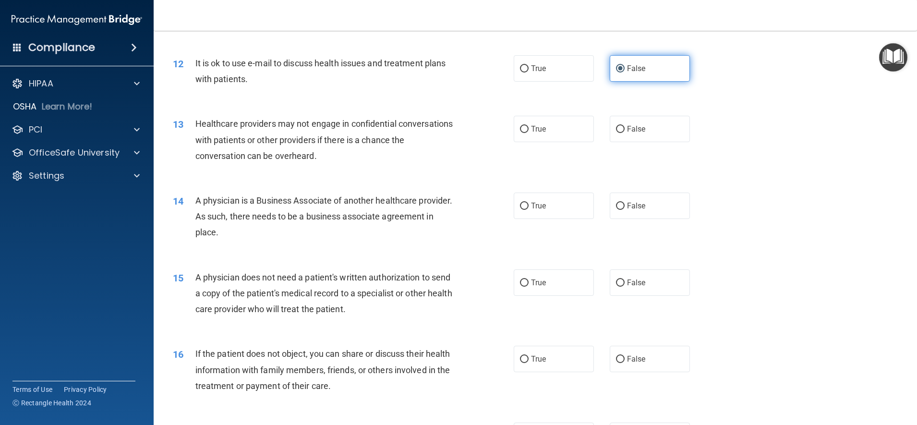
scroll to position [819, 0]
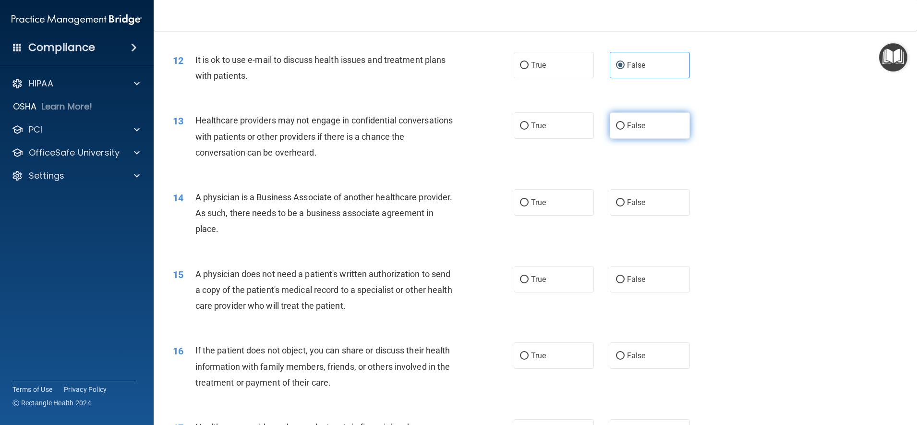
click at [666, 121] on label "False" at bounding box center [649, 125] width 80 height 26
click at [624, 122] on input "False" at bounding box center [620, 125] width 9 height 7
radio input "true"
click at [557, 205] on label "True" at bounding box center [553, 202] width 80 height 26
click at [528, 205] on input "True" at bounding box center [524, 202] width 9 height 7
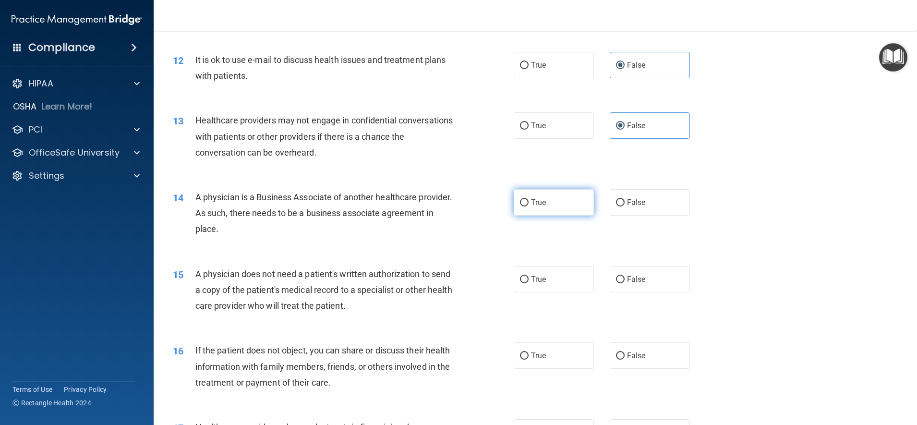
radio input "true"
click at [742, 200] on div "14 A physician is a Business Associate of another healthcare provider. As such,…" at bounding box center [535, 215] width 739 height 77
click at [746, 191] on div "14 A physician is a Business Associate of another healthcare provider. As such,…" at bounding box center [535, 215] width 739 height 77
click at [750, 176] on div "13 Healthcare providers may not engage in confidential conversations with patie…" at bounding box center [535, 138] width 739 height 77
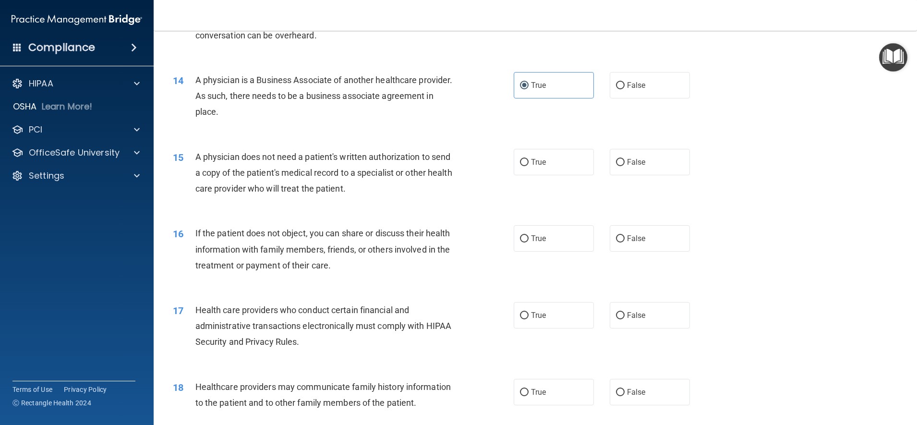
scroll to position [939, 0]
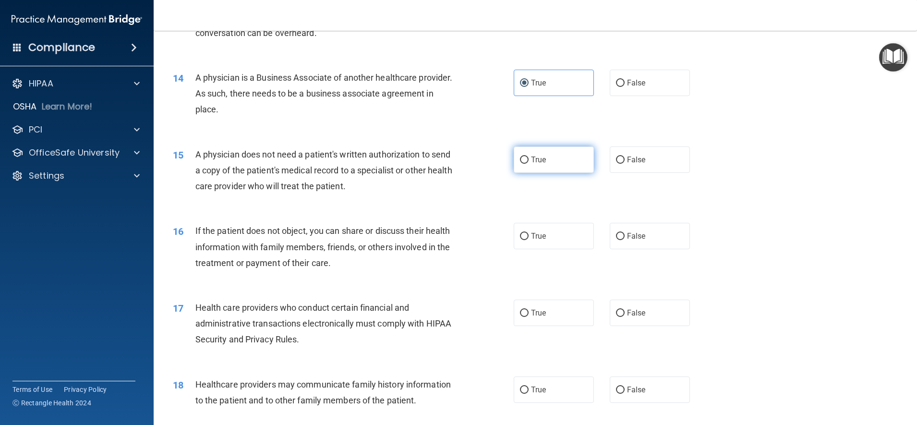
click at [556, 172] on label "True" at bounding box center [553, 159] width 80 height 26
click at [528, 164] on input "True" at bounding box center [524, 159] width 9 height 7
radio input "true"
click at [573, 238] on label "True" at bounding box center [553, 236] width 80 height 26
click at [528, 238] on input "True" at bounding box center [524, 236] width 9 height 7
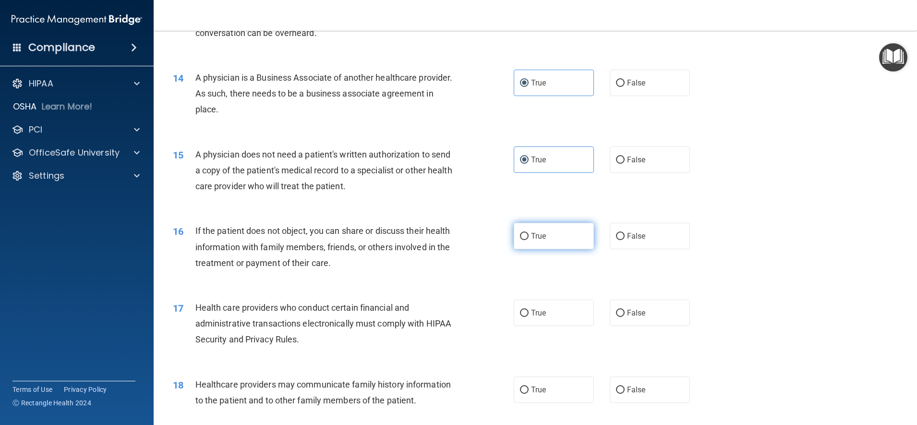
radio input "true"
click at [732, 214] on div "16 If the patient does not object, you can share or discuss their health inform…" at bounding box center [535, 249] width 739 height 77
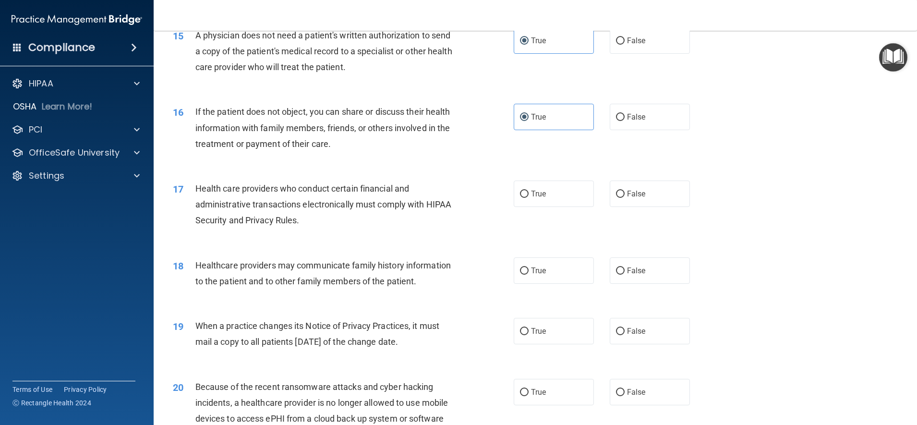
scroll to position [1074, 0]
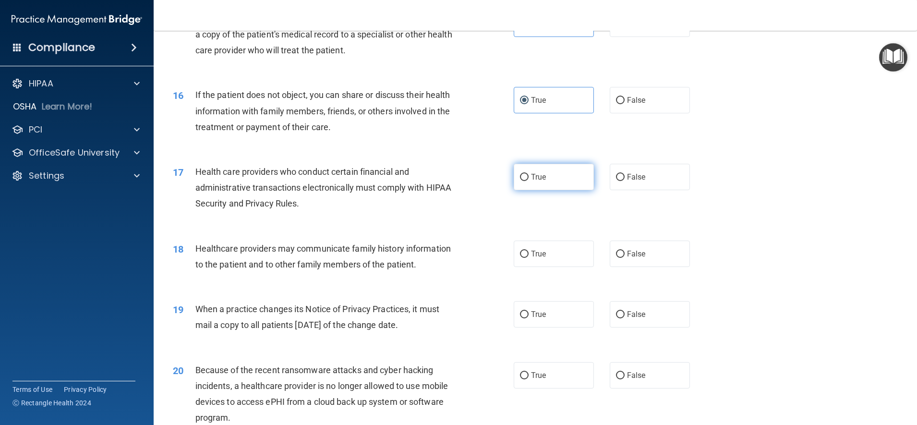
click at [563, 181] on label "True" at bounding box center [553, 177] width 80 height 26
click at [528, 181] on input "True" at bounding box center [524, 177] width 9 height 7
radio input "true"
click at [640, 257] on label "False" at bounding box center [649, 253] width 80 height 26
click at [624, 257] on input "False" at bounding box center [620, 253] width 9 height 7
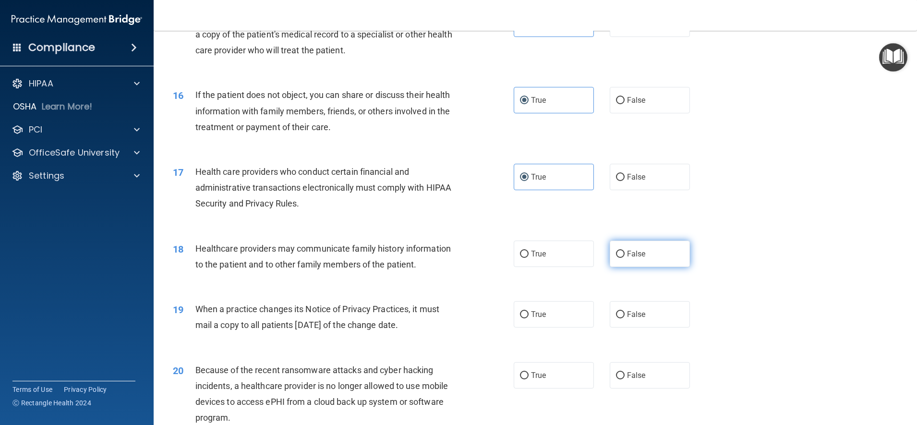
radio input "true"
click at [736, 272] on div "18 Healthcare providers may communicate family history information to the patie…" at bounding box center [535, 258] width 739 height 60
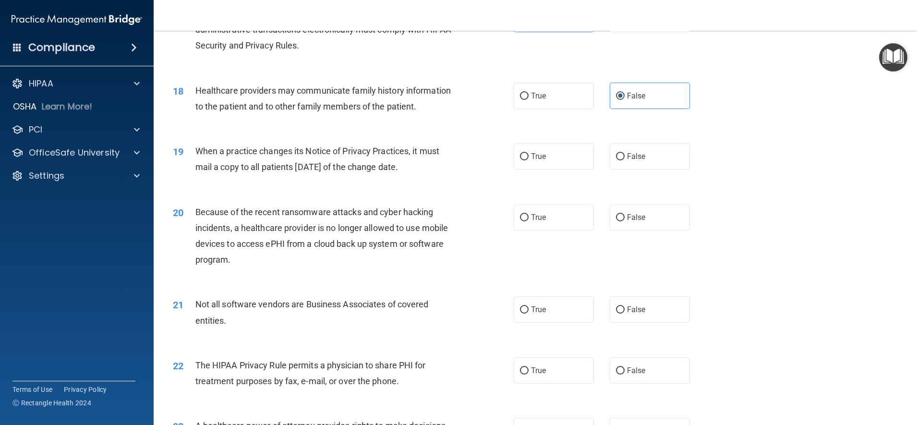
scroll to position [1236, 0]
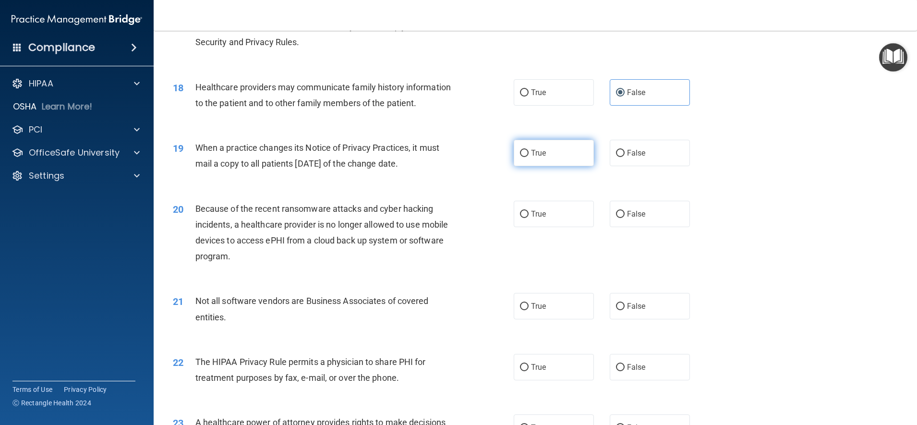
click at [561, 166] on label "True" at bounding box center [553, 153] width 80 height 26
click at [528, 157] on input "True" at bounding box center [524, 153] width 9 height 7
radio input "true"
click at [563, 227] on label "True" at bounding box center [553, 214] width 80 height 26
click at [528, 218] on input "True" at bounding box center [524, 214] width 9 height 7
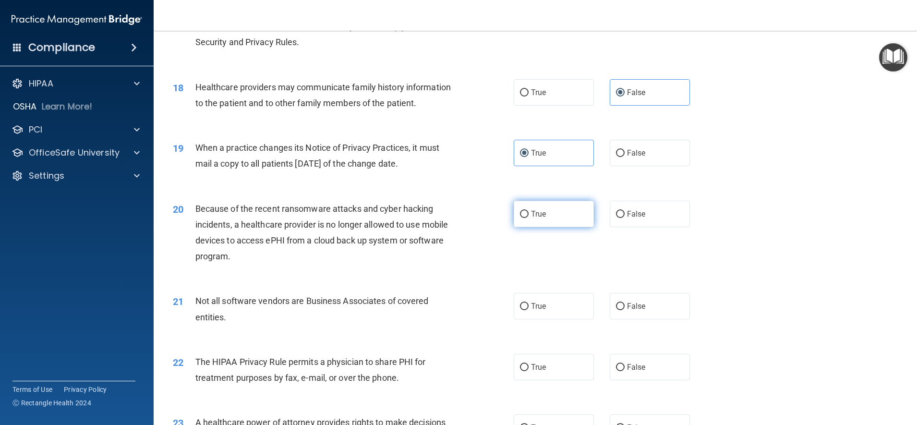
radio input "true"
click at [558, 319] on label "True" at bounding box center [553, 306] width 80 height 26
click at [528, 310] on input "True" at bounding box center [524, 306] width 9 height 7
radio input "true"
click at [715, 281] on div "20 Because of the recent ransomware attacks and cyber hacking incidents, a heal…" at bounding box center [535, 235] width 739 height 93
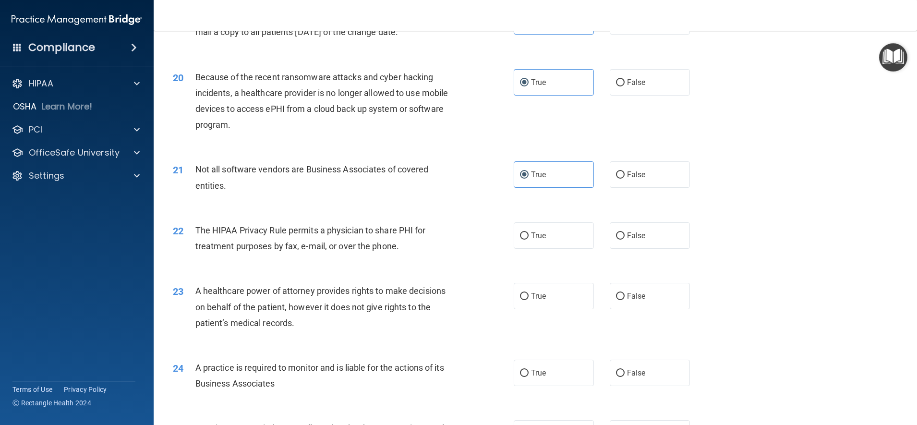
scroll to position [1368, 0]
click at [566, 248] on label "True" at bounding box center [553, 235] width 80 height 26
click at [528, 239] on input "True" at bounding box center [524, 235] width 9 height 7
radio input "true"
click at [725, 209] on div "21 Not all software vendors are Business Associates of covered entities. True F…" at bounding box center [535, 179] width 739 height 60
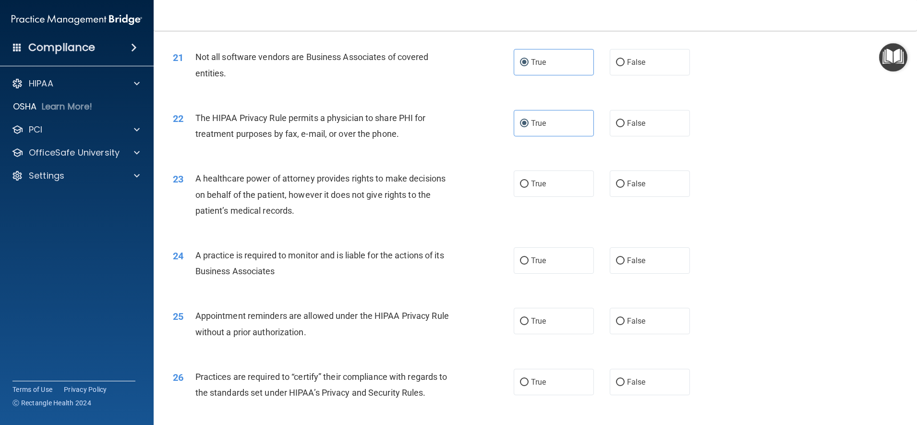
scroll to position [1481, 0]
click at [650, 195] on label "False" at bounding box center [649, 182] width 80 height 26
click at [624, 186] on input "False" at bounding box center [620, 182] width 9 height 7
radio input "true"
click at [759, 234] on div "23 A healthcare power of attorney provides rights to make decisions on behalf o…" at bounding box center [535, 195] width 739 height 77
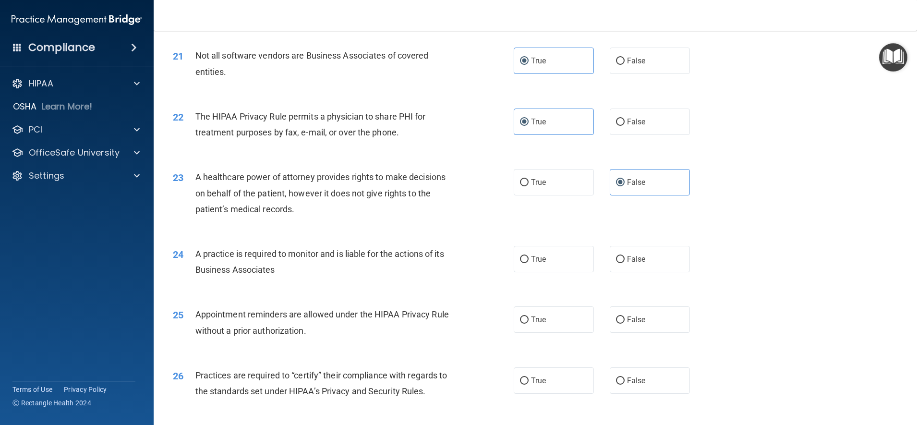
click at [764, 222] on div "23 A healthcare power of attorney provides rights to make decisions on behalf o…" at bounding box center [535, 195] width 739 height 77
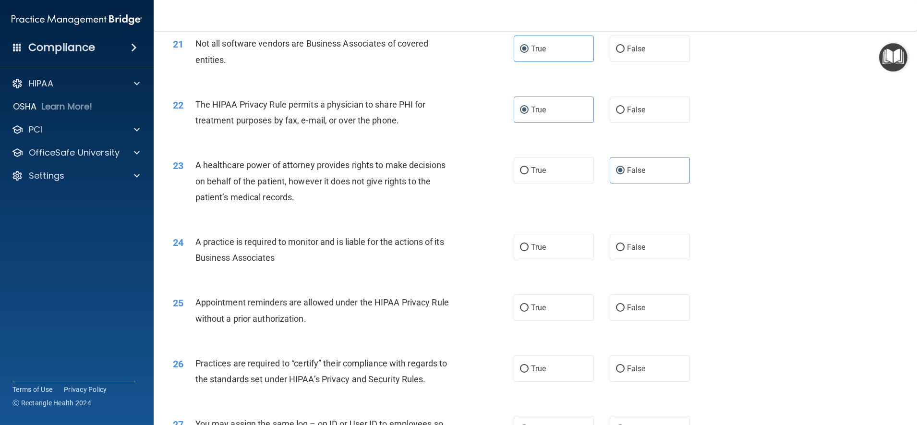
scroll to position [1494, 0]
click at [761, 239] on div "24 A practice is required to monitor and is liable for the actions of its Busin…" at bounding box center [535, 250] width 739 height 60
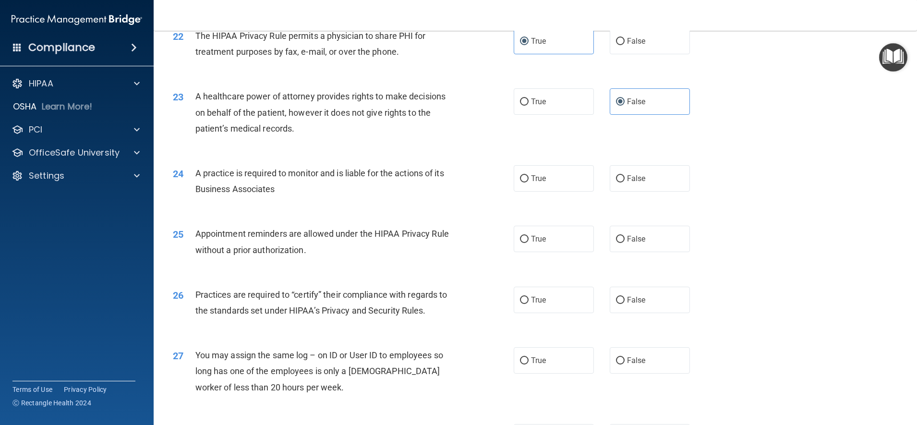
scroll to position [1562, 0]
click at [565, 191] on label "True" at bounding box center [553, 178] width 80 height 26
click at [528, 182] on input "True" at bounding box center [524, 178] width 9 height 7
radio input "true"
click at [744, 213] on div "24 A practice is required to monitor and is liable for the actions of its Busin…" at bounding box center [535, 183] width 739 height 60
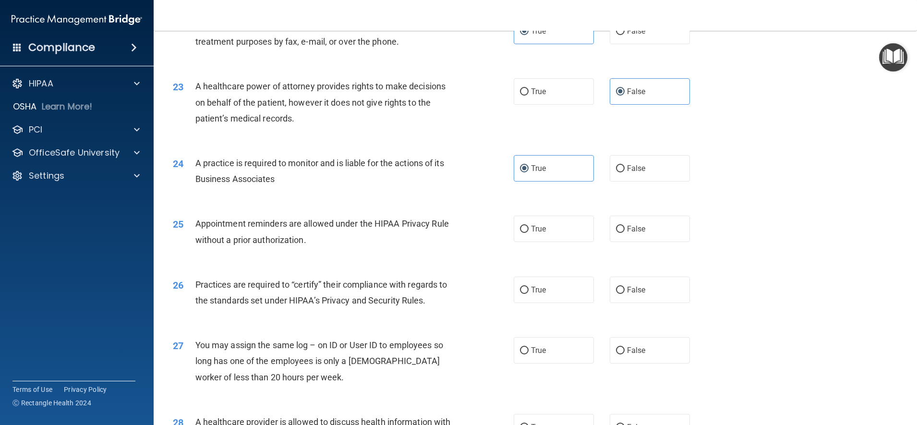
scroll to position [1577, 0]
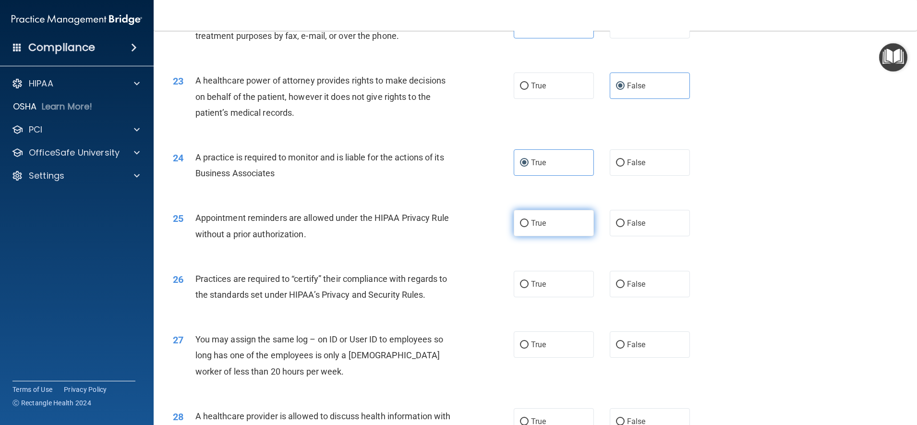
click at [572, 236] on label "True" at bounding box center [553, 223] width 80 height 26
click at [528, 227] on input "True" at bounding box center [524, 223] width 9 height 7
radio input "true"
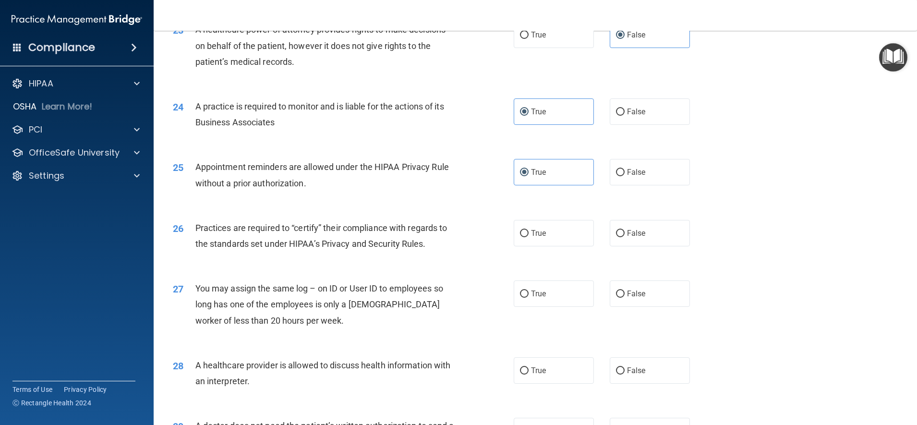
click at [716, 235] on div "26 Practices are required to “certify” their compliance with regards to the sta…" at bounding box center [535, 238] width 739 height 60
click at [723, 224] on div "26 Practices are required to “certify” their compliance with regards to the sta…" at bounding box center [535, 238] width 739 height 60
click at [727, 201] on div "25 Appointment reminders are allowed under the HIPAA Privacy Rule without a pri…" at bounding box center [535, 177] width 739 height 60
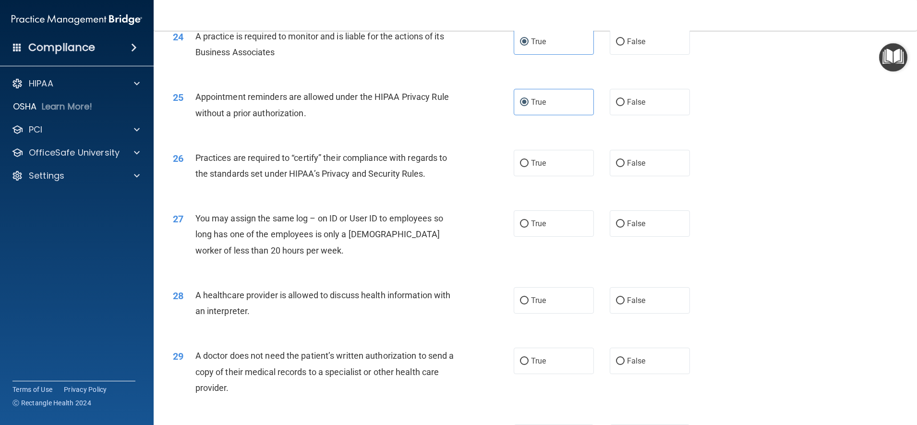
scroll to position [1699, 0]
click at [565, 176] on label "True" at bounding box center [553, 162] width 80 height 26
click at [528, 167] on input "True" at bounding box center [524, 162] width 9 height 7
radio input "true"
click at [654, 236] on label "False" at bounding box center [649, 223] width 80 height 26
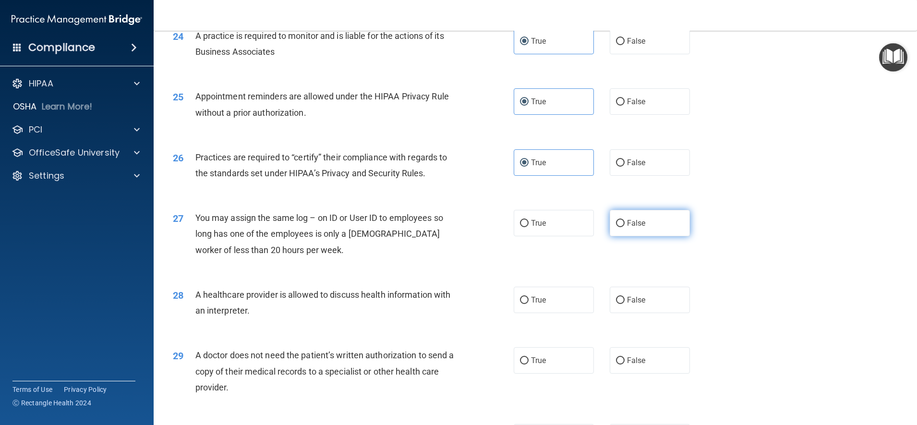
click at [624, 227] on input "False" at bounding box center [620, 223] width 9 height 7
radio input "true"
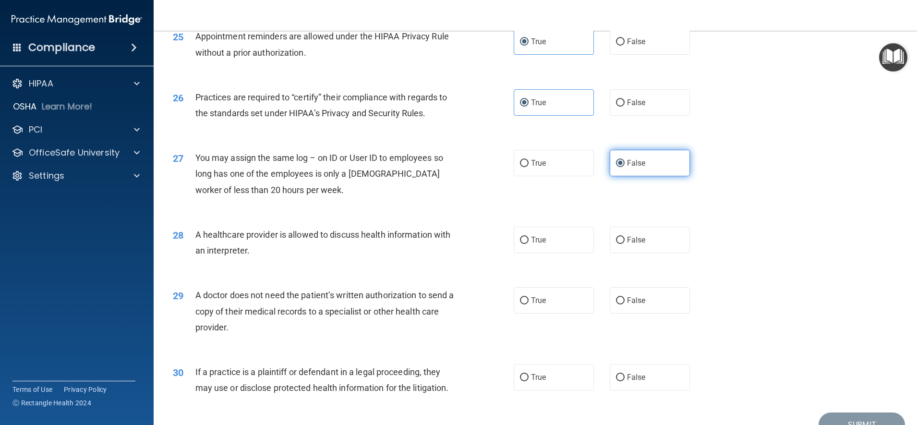
scroll to position [1761, 0]
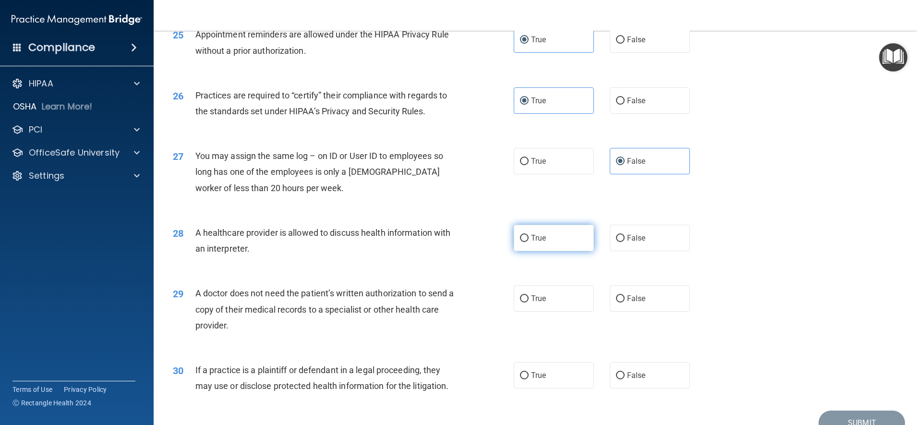
click at [565, 251] on label "True" at bounding box center [553, 238] width 80 height 26
click at [528, 242] on input "True" at bounding box center [524, 238] width 9 height 7
radio input "true"
click at [564, 311] on label "True" at bounding box center [553, 298] width 80 height 26
click at [528, 302] on input "True" at bounding box center [524, 298] width 9 height 7
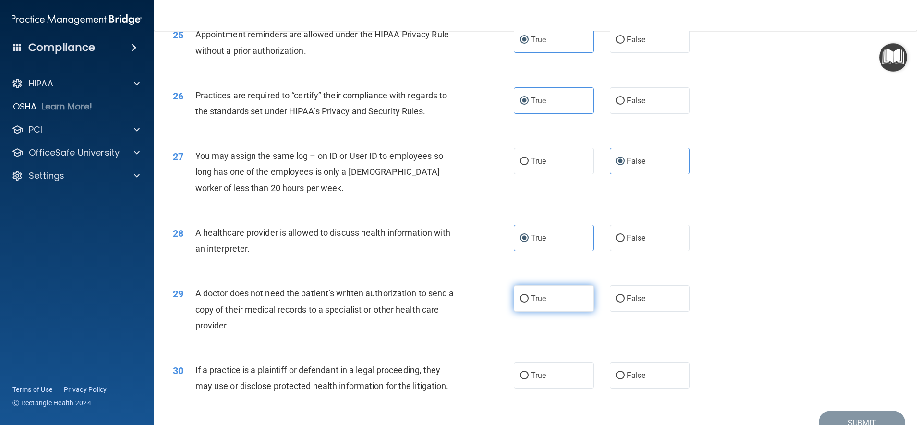
radio input "true"
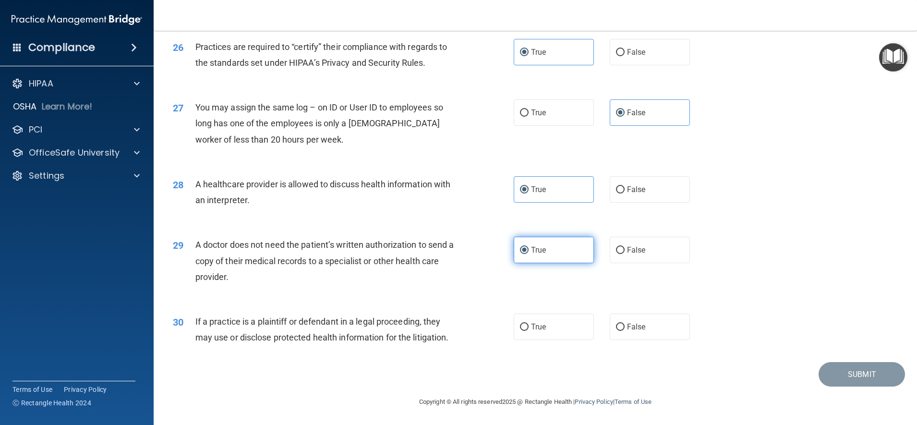
scroll to position [1841, 0]
click at [650, 321] on label "False" at bounding box center [649, 326] width 80 height 26
click at [624, 323] on input "False" at bounding box center [620, 326] width 9 height 7
radio input "true"
click at [834, 386] on footer "Copyright © All rights reserved 2025 @ Rectangle Health | Privacy Policy | Term…" at bounding box center [535, 400] width 725 height 29
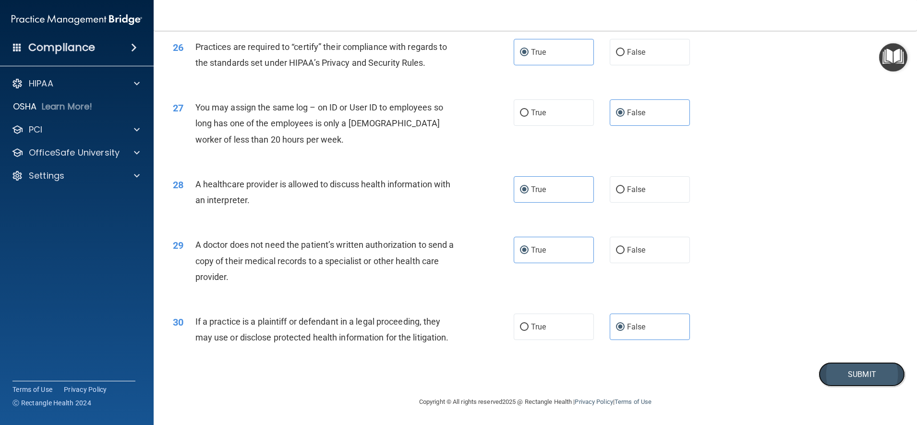
click at [866, 382] on button "Submit" at bounding box center [861, 374] width 86 height 24
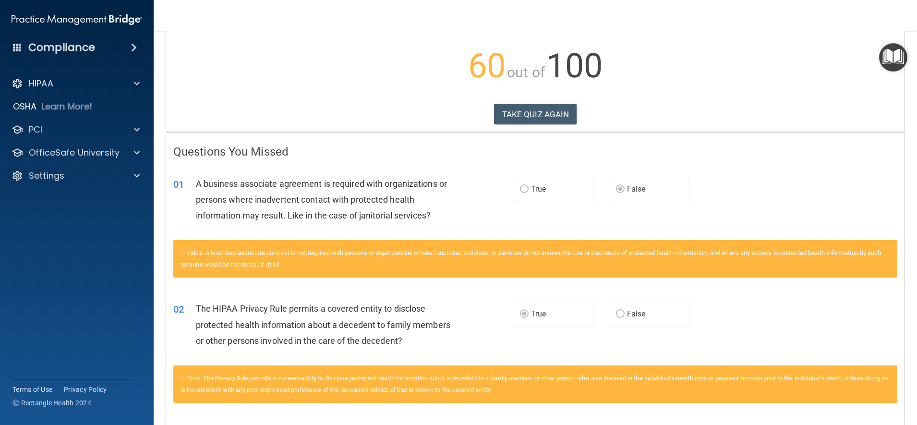
scroll to position [112, 0]
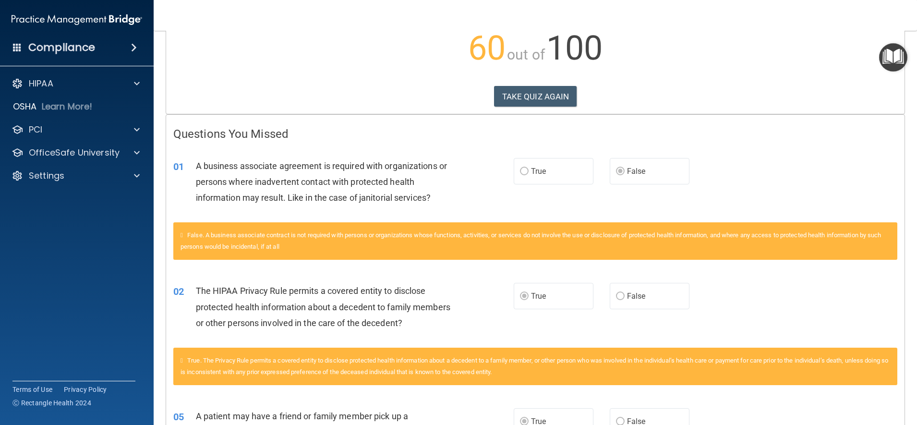
click at [736, 262] on div "False. A business associate contract is not required with persons or organizati…" at bounding box center [535, 246] width 738 height 48
click at [760, 202] on div "01 A business associate agreement is required with organizations or persons whe…" at bounding box center [535, 184] width 738 height 77
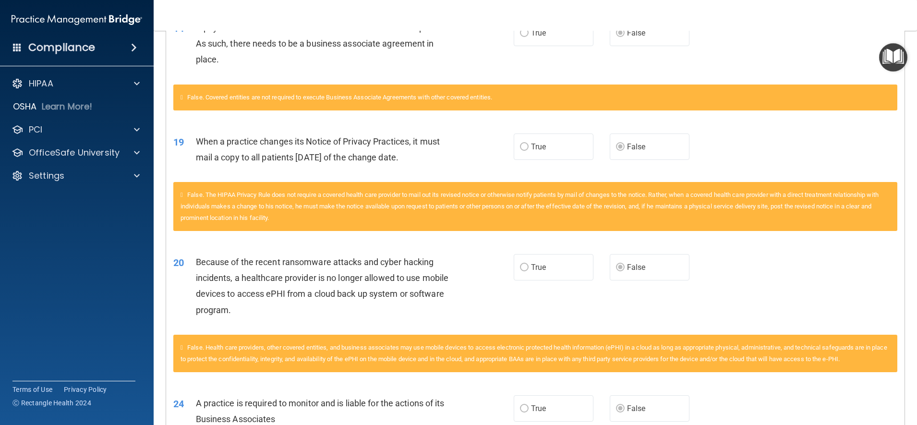
scroll to position [947, 0]
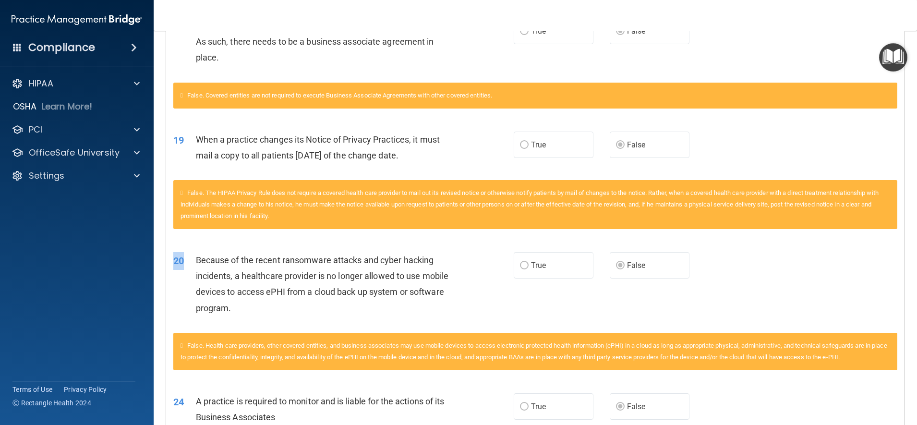
click at [763, 245] on div "20 Because of the recent ransomware attacks and cyber hacking incidents, a heal…" at bounding box center [535, 286] width 738 height 93
click at [768, 260] on div "20 Because of the recent ransomware attacks and cyber hacking incidents, a heal…" at bounding box center [535, 286] width 738 height 93
click at [777, 228] on div "False. The HIPAA Privacy Rule does not require a covered health care provider t…" at bounding box center [535, 204] width 724 height 49
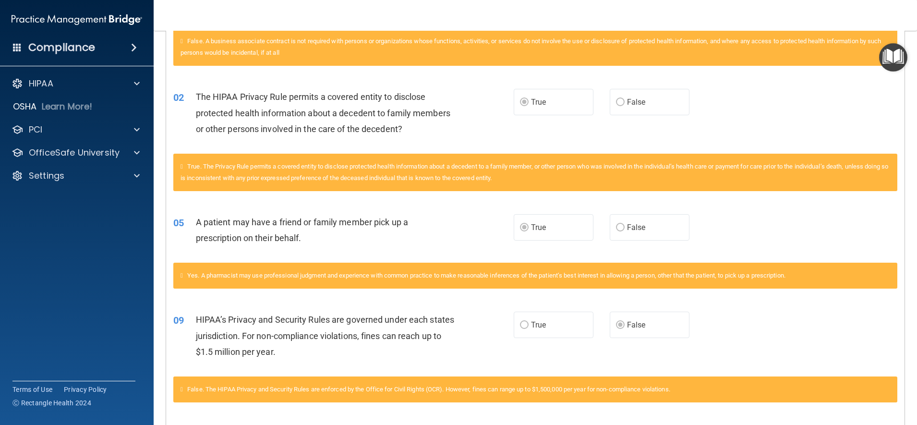
scroll to position [0, 0]
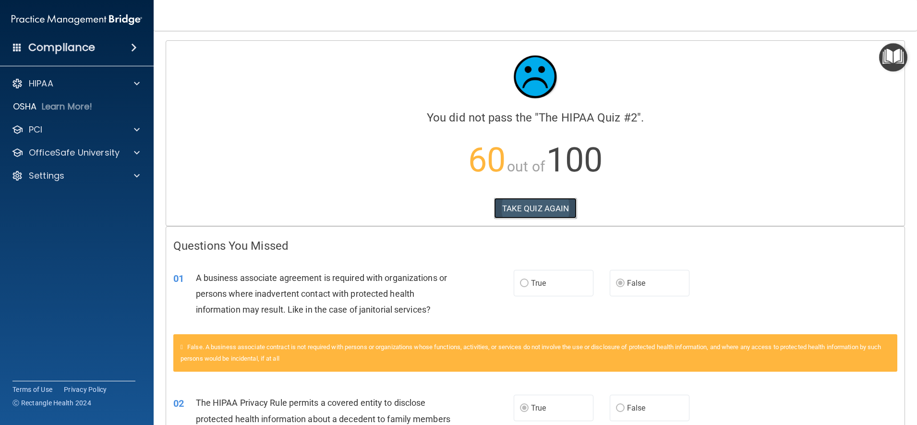
click at [552, 210] on button "TAKE QUIZ AGAIN" at bounding box center [535, 208] width 83 height 21
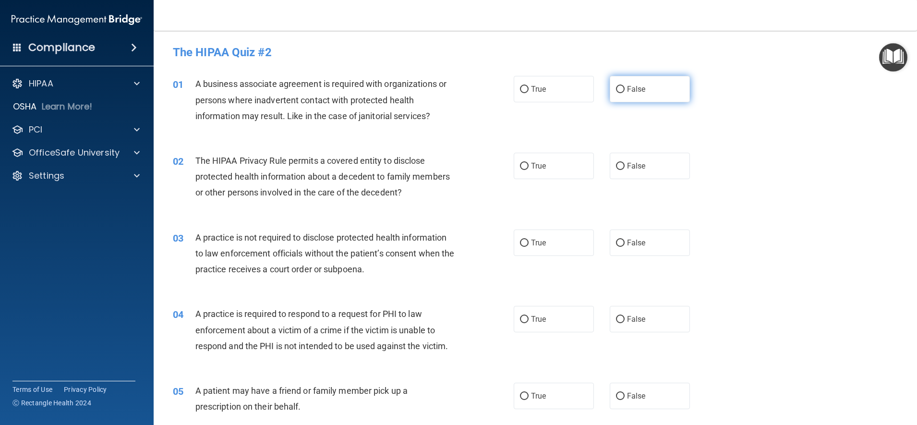
click at [637, 95] on label "False" at bounding box center [649, 89] width 80 height 26
click at [624, 93] on input "False" at bounding box center [620, 89] width 9 height 7
radio input "true"
click at [543, 176] on label "True" at bounding box center [553, 166] width 80 height 26
click at [528, 170] on input "True" at bounding box center [524, 166] width 9 height 7
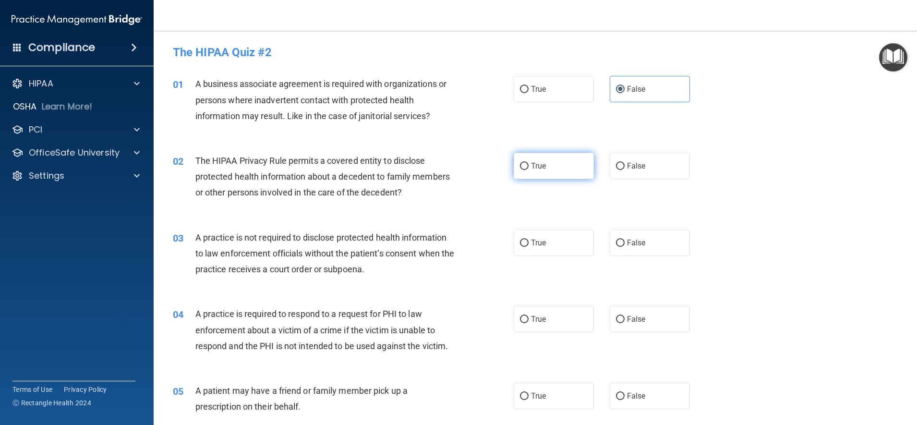
radio input "true"
click at [553, 250] on label "True" at bounding box center [553, 242] width 80 height 26
click at [528, 247] on input "True" at bounding box center [524, 242] width 9 height 7
radio input "true"
click at [566, 317] on label "True" at bounding box center [553, 319] width 80 height 26
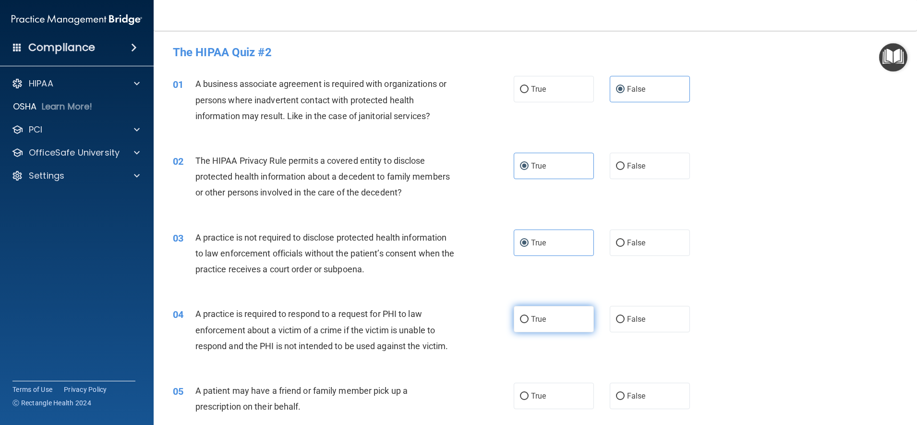
click at [528, 317] on input "True" at bounding box center [524, 319] width 9 height 7
radio input "true"
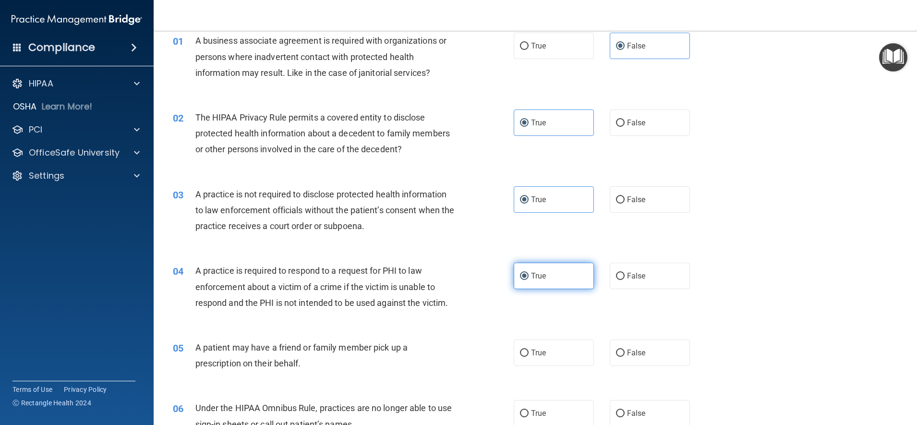
scroll to position [44, 0]
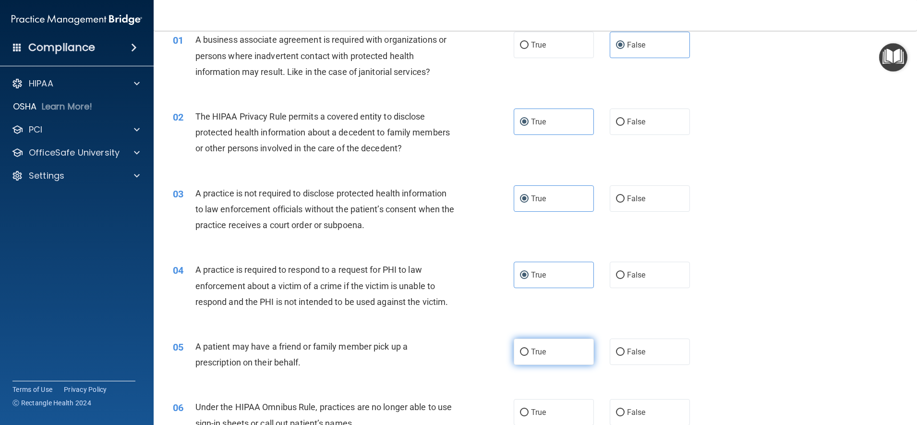
click at [545, 357] on label "True" at bounding box center [553, 351] width 80 height 26
click at [528, 356] on input "True" at bounding box center [524, 351] width 9 height 7
radio input "true"
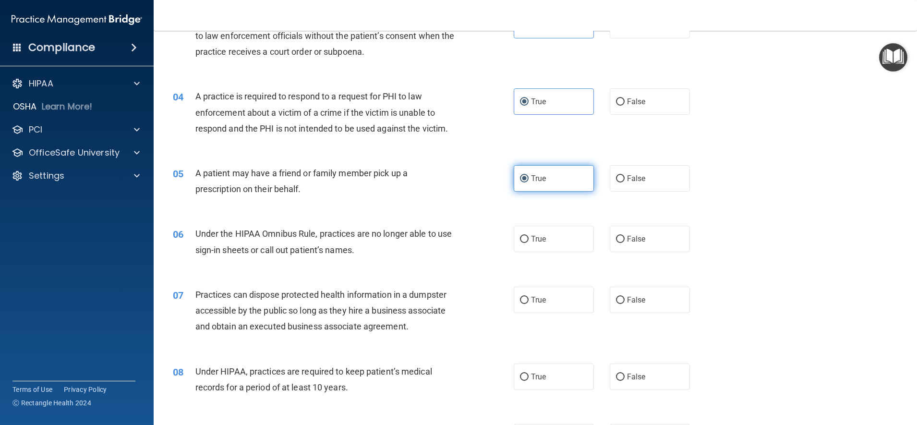
scroll to position [218, 0]
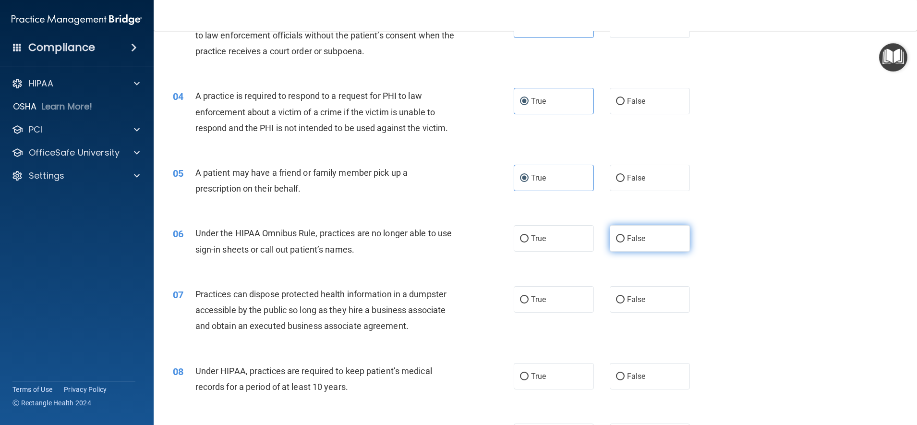
click at [632, 244] on label "False" at bounding box center [649, 238] width 80 height 26
click at [624, 242] on input "False" at bounding box center [620, 238] width 9 height 7
radio input "true"
click at [651, 310] on label "False" at bounding box center [649, 299] width 80 height 26
click at [624, 303] on input "False" at bounding box center [620, 299] width 9 height 7
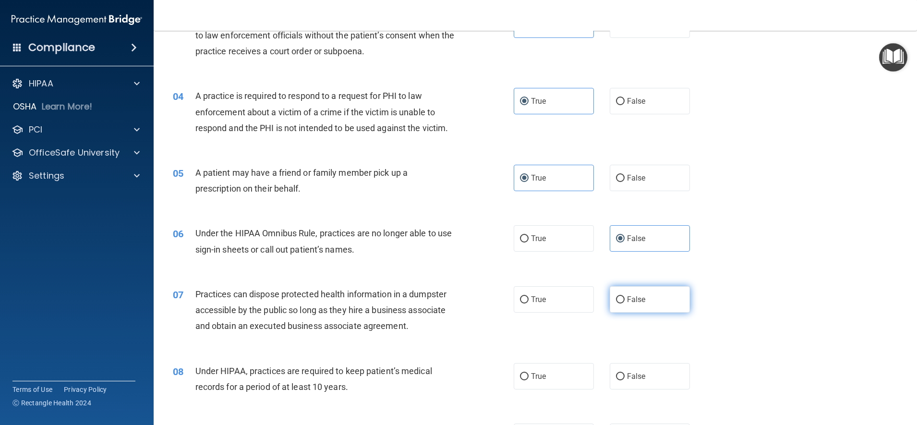
radio input "true"
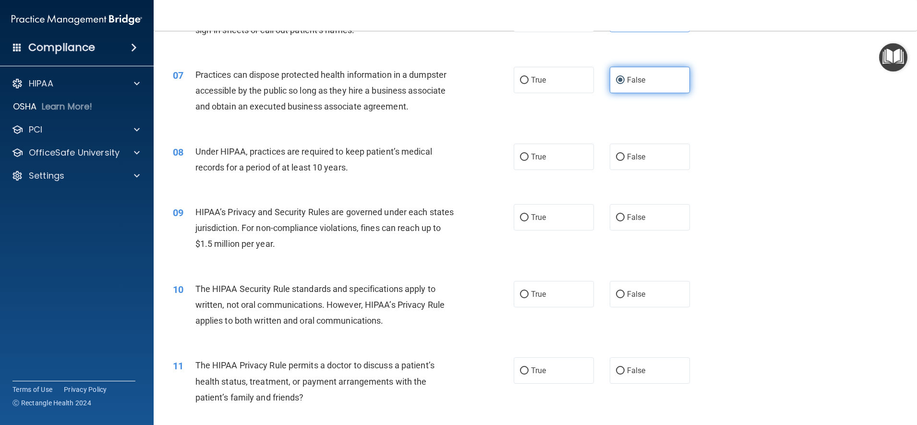
scroll to position [438, 0]
click at [640, 159] on label "False" at bounding box center [649, 156] width 80 height 26
click at [624, 159] on input "False" at bounding box center [620, 156] width 9 height 7
radio input "true"
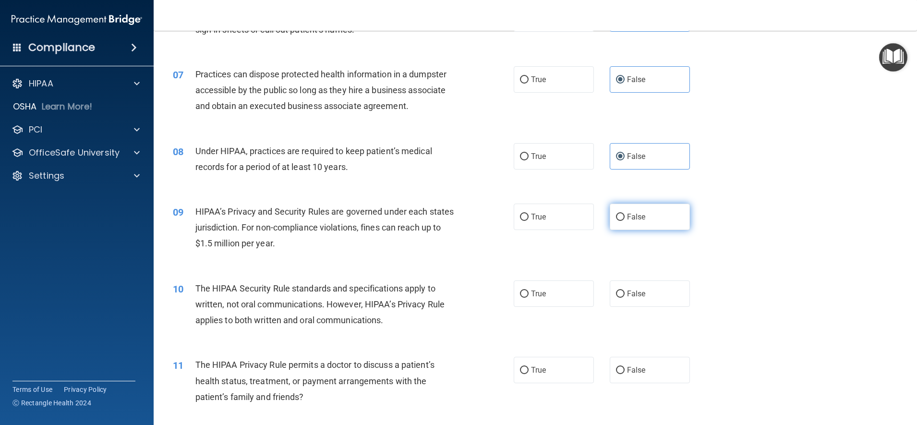
click at [643, 227] on label "False" at bounding box center [649, 216] width 80 height 26
click at [624, 221] on input "False" at bounding box center [620, 217] width 9 height 7
radio input "true"
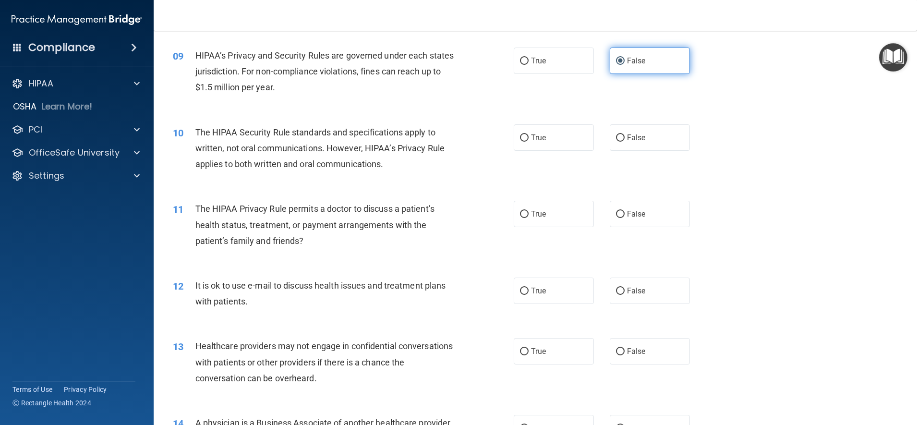
scroll to position [595, 0]
click at [546, 132] on label "True" at bounding box center [553, 136] width 80 height 26
click at [528, 133] on input "True" at bounding box center [524, 136] width 9 height 7
radio input "true"
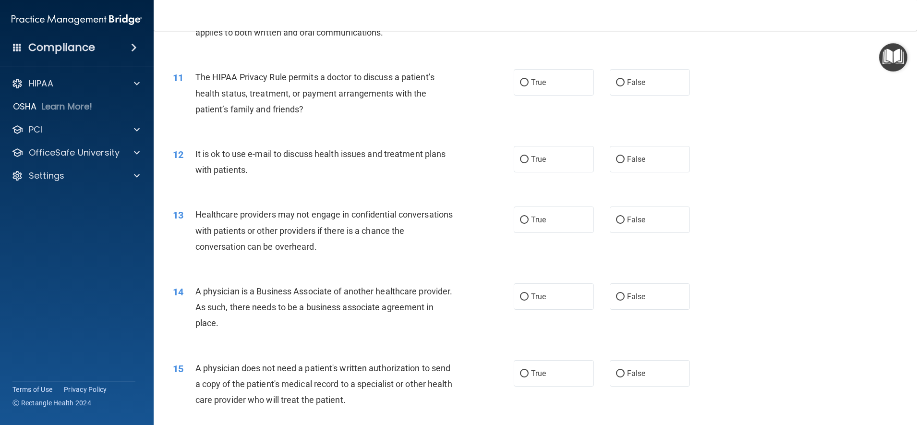
scroll to position [726, 0]
click at [636, 93] on label "False" at bounding box center [649, 82] width 80 height 26
click at [624, 86] on input "False" at bounding box center [620, 82] width 9 height 7
radio input "true"
click at [644, 157] on label "False" at bounding box center [649, 158] width 80 height 26
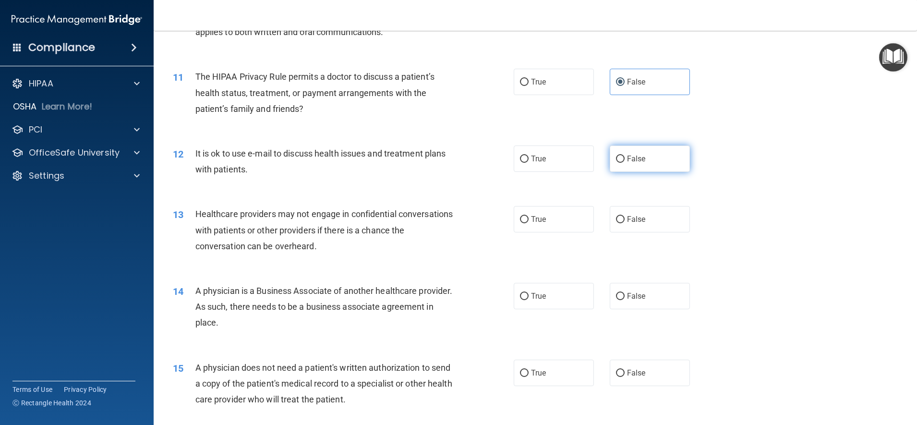
click at [624, 157] on input "False" at bounding box center [620, 158] width 9 height 7
radio input "true"
click at [544, 220] on label "True" at bounding box center [553, 219] width 80 height 26
click at [528, 220] on input "True" at bounding box center [524, 219] width 9 height 7
radio input "true"
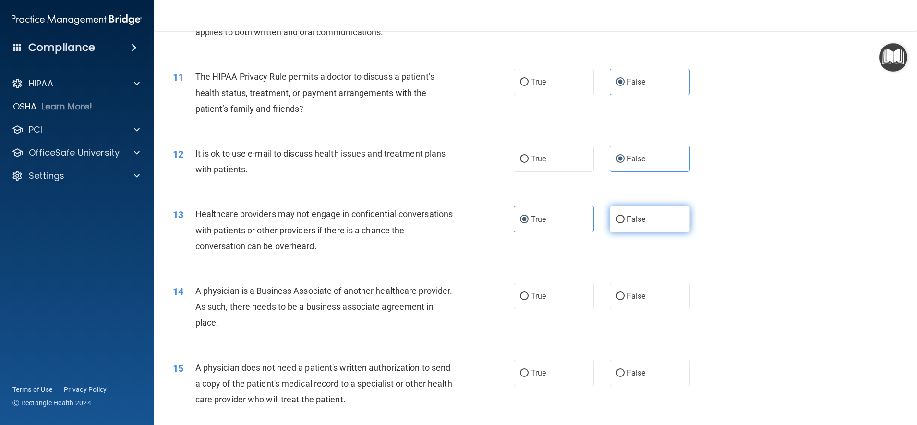
click at [627, 225] on label "False" at bounding box center [649, 219] width 80 height 26
click at [624, 223] on input "False" at bounding box center [620, 219] width 9 height 7
radio input "true"
radio input "false"
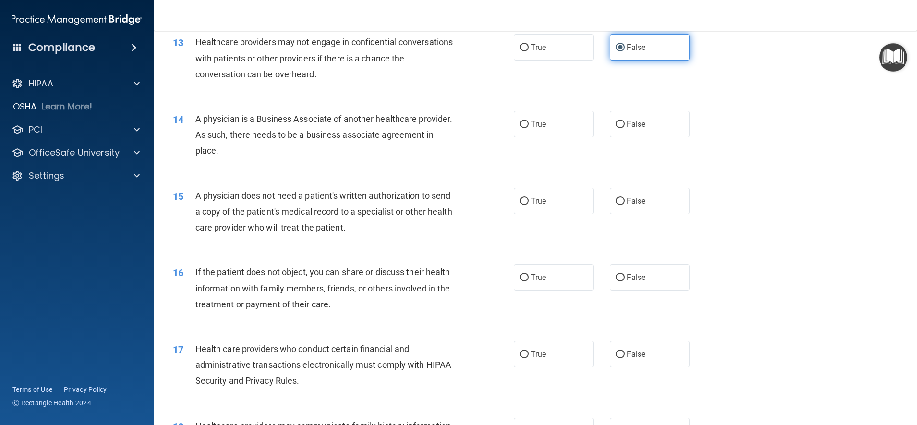
scroll to position [898, 0]
click at [635, 126] on span "False" at bounding box center [636, 123] width 19 height 9
click at [624, 126] on input "False" at bounding box center [620, 123] width 9 height 7
radio input "true"
click at [547, 201] on label "True" at bounding box center [553, 200] width 80 height 26
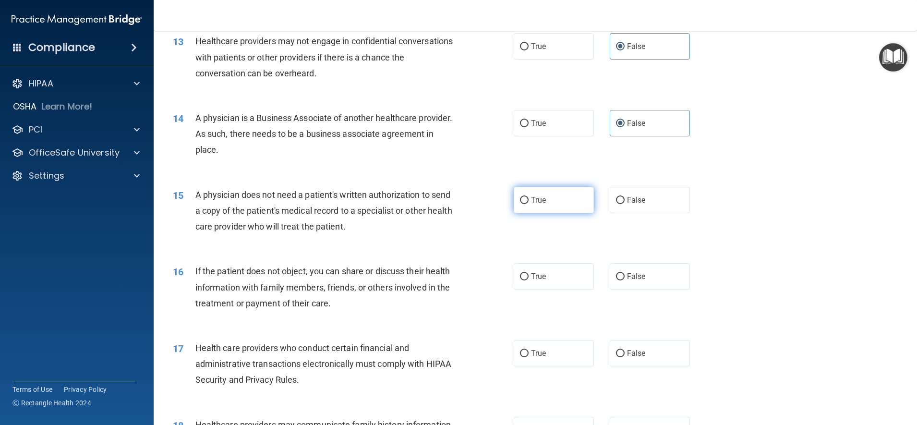
click at [528, 201] on input "True" at bounding box center [524, 200] width 9 height 7
radio input "true"
click at [547, 276] on label "True" at bounding box center [553, 276] width 80 height 26
click at [528, 276] on input "True" at bounding box center [524, 276] width 9 height 7
radio input "true"
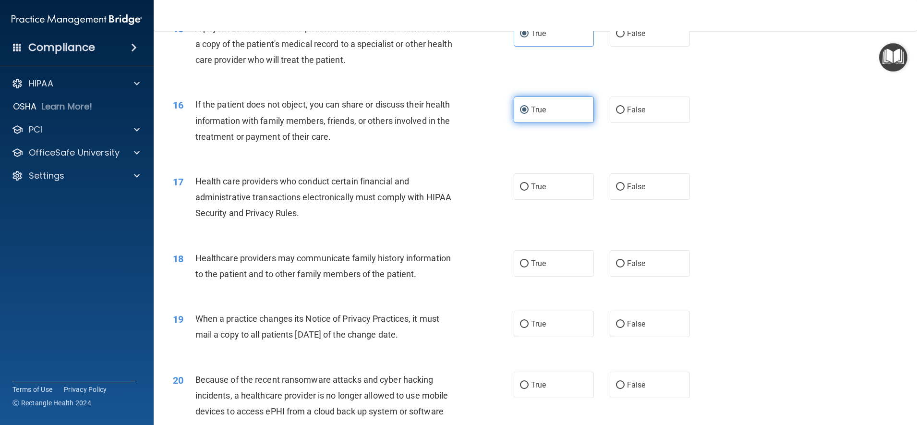
scroll to position [1066, 0]
click at [524, 185] on input "True" at bounding box center [524, 185] width 9 height 7
radio input "true"
click at [656, 269] on label "False" at bounding box center [649, 262] width 80 height 26
click at [624, 266] on input "False" at bounding box center [620, 262] width 9 height 7
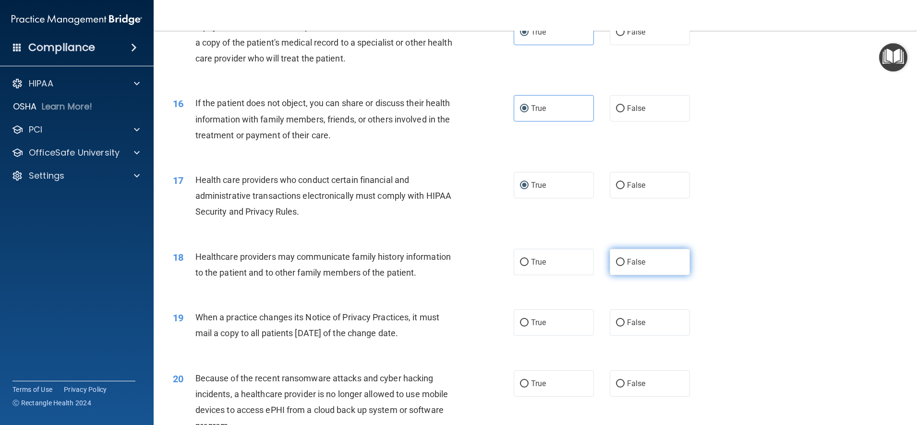
radio input "true"
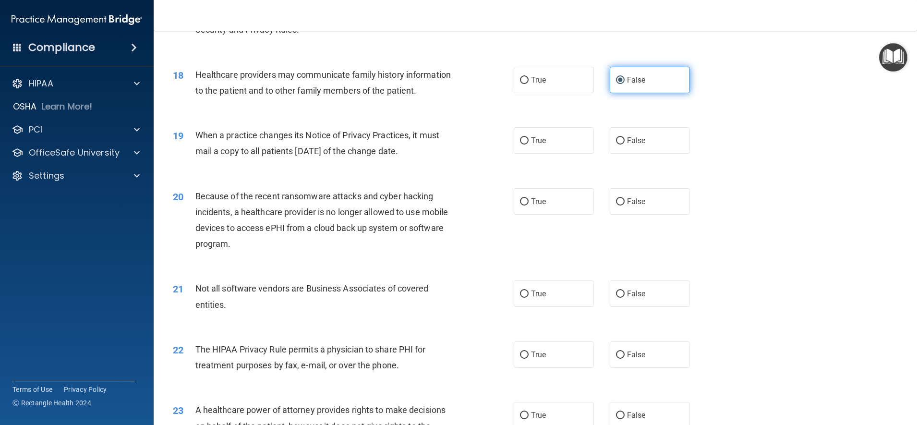
scroll to position [1249, 0]
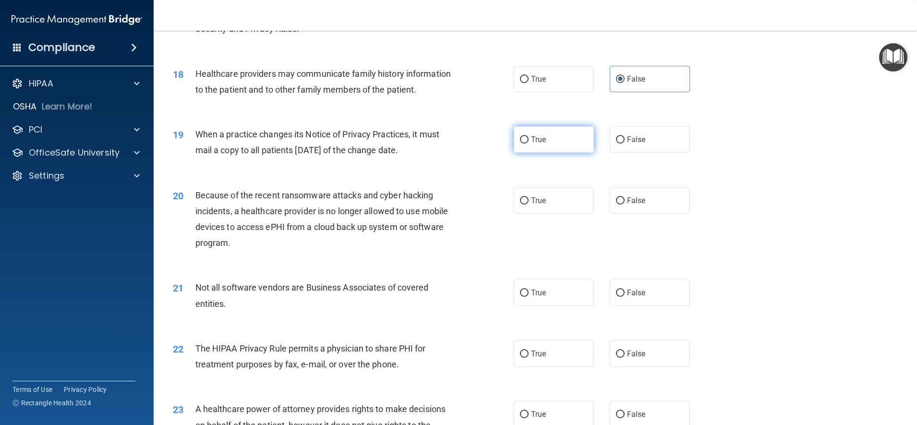
click at [536, 144] on span "True" at bounding box center [538, 139] width 15 height 9
click at [528, 143] on input "True" at bounding box center [524, 139] width 9 height 7
radio input "true"
click at [533, 205] on span "True" at bounding box center [538, 200] width 15 height 9
click at [528, 204] on input "True" at bounding box center [524, 200] width 9 height 7
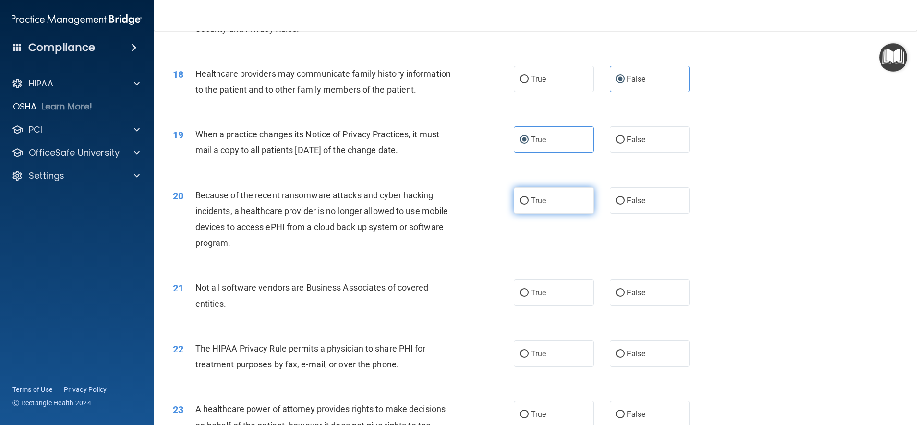
radio input "true"
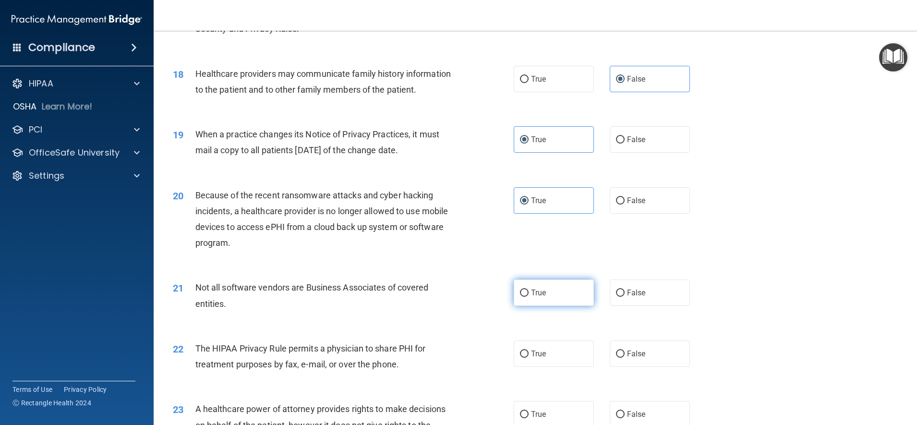
click at [535, 297] on span "True" at bounding box center [538, 292] width 15 height 9
click at [528, 297] on input "True" at bounding box center [524, 292] width 9 height 7
radio input "true"
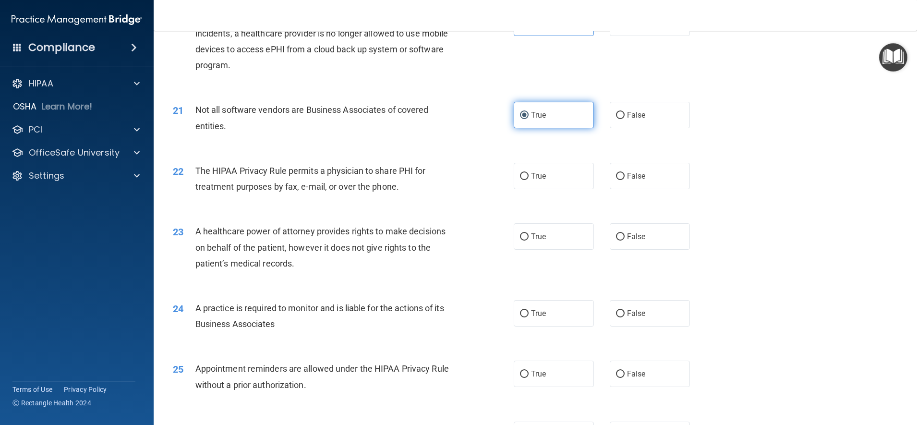
scroll to position [1435, 0]
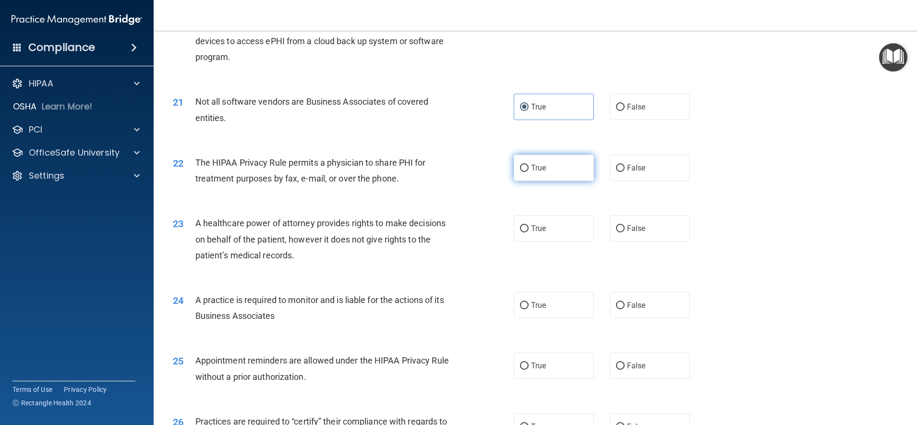
click at [548, 181] on label "True" at bounding box center [553, 168] width 80 height 26
click at [528, 172] on input "True" at bounding box center [524, 168] width 9 height 7
radio input "true"
click at [648, 241] on label "False" at bounding box center [649, 228] width 80 height 26
click at [624, 232] on input "False" at bounding box center [620, 228] width 9 height 7
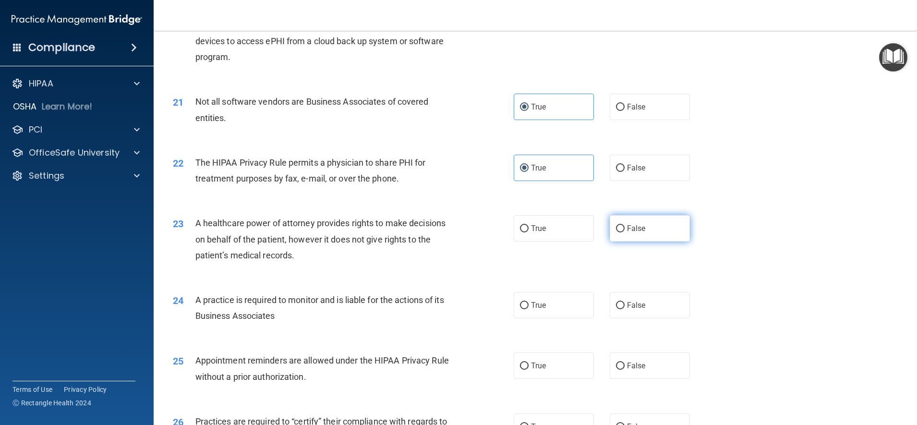
radio input "true"
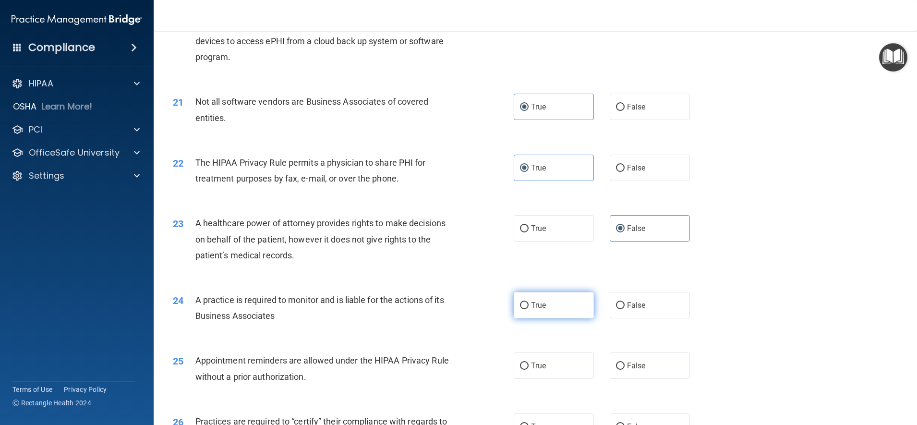
click at [553, 318] on label "True" at bounding box center [553, 305] width 80 height 26
click at [528, 309] on input "True" at bounding box center [524, 305] width 9 height 7
radio input "true"
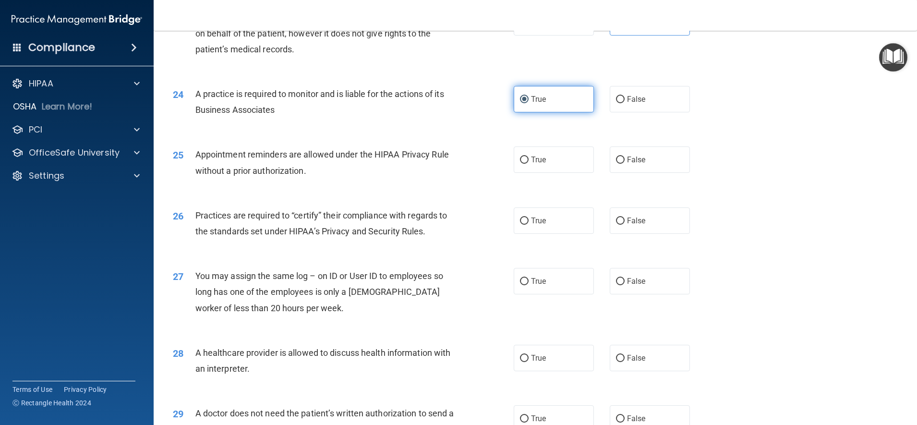
scroll to position [1641, 0]
click at [550, 172] on label "True" at bounding box center [553, 159] width 80 height 26
click at [528, 163] on input "True" at bounding box center [524, 159] width 9 height 7
radio input "true"
click at [549, 233] on label "True" at bounding box center [553, 220] width 80 height 26
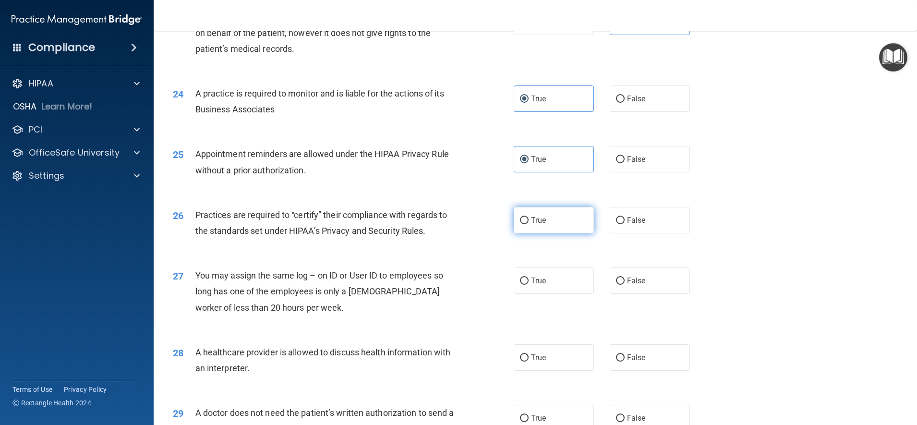
click at [528, 224] on input "True" at bounding box center [524, 220] width 9 height 7
radio input "true"
click at [638, 294] on label "False" at bounding box center [649, 280] width 80 height 26
click at [624, 285] on input "False" at bounding box center [620, 280] width 9 height 7
radio input "true"
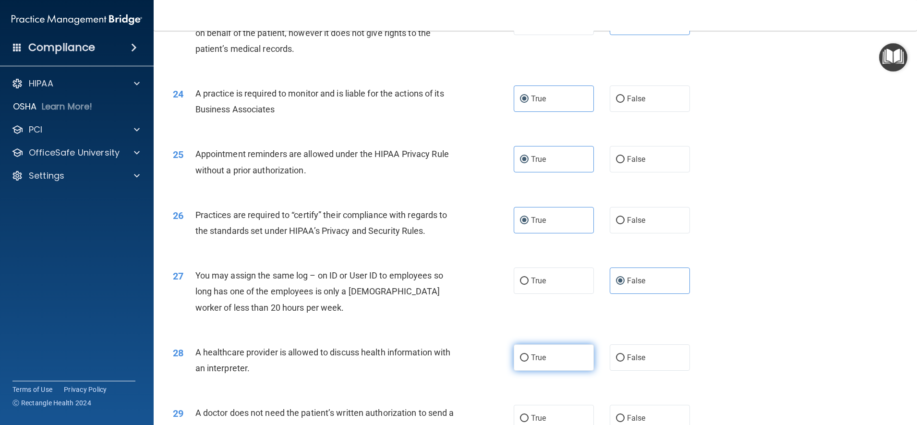
click at [547, 370] on label "True" at bounding box center [553, 357] width 80 height 26
click at [528, 361] on input "True" at bounding box center [524, 357] width 9 height 7
radio input "true"
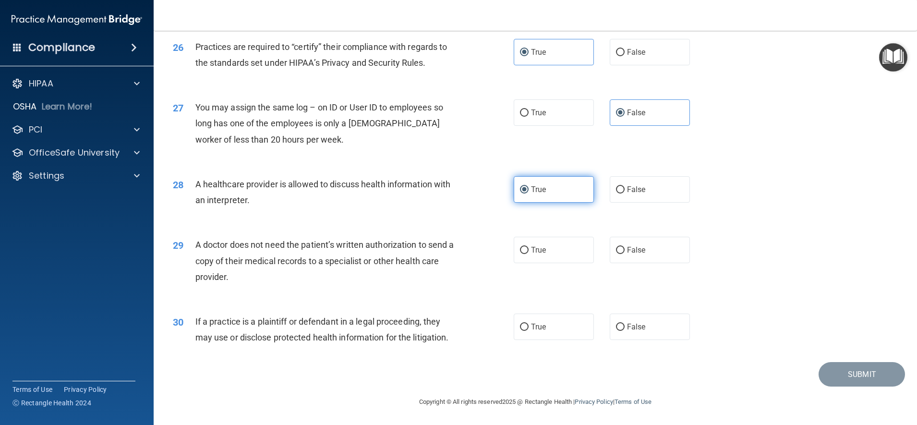
scroll to position [1829, 0]
click at [544, 256] on label "True" at bounding box center [553, 250] width 80 height 26
click at [528, 254] on input "True" at bounding box center [524, 250] width 9 height 7
radio input "true"
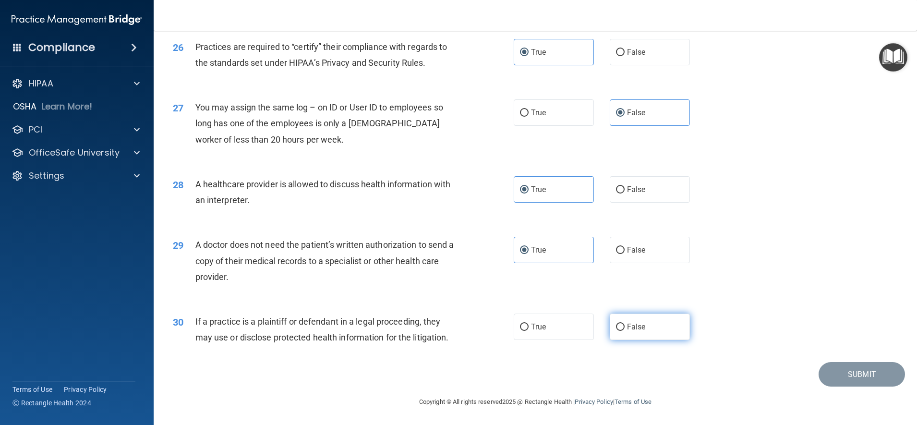
click at [639, 334] on label "False" at bounding box center [649, 326] width 80 height 26
click at [624, 331] on input "False" at bounding box center [620, 326] width 9 height 7
radio input "true"
click at [849, 386] on button "Submit" at bounding box center [861, 374] width 86 height 24
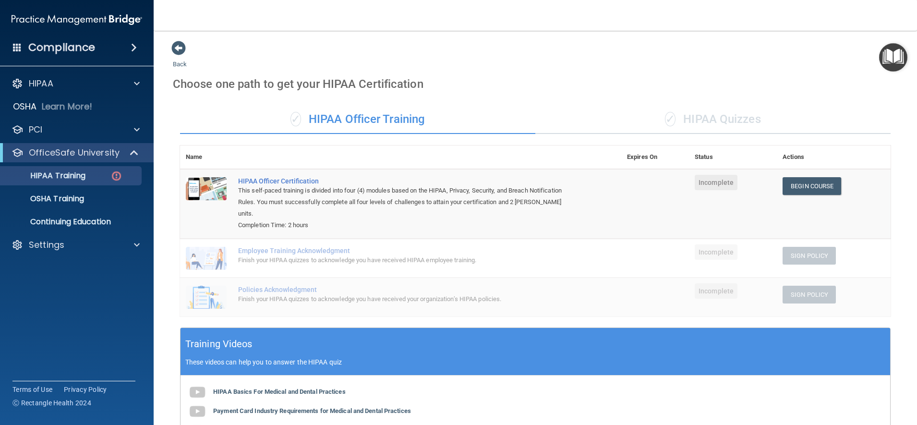
scroll to position [108, 0]
